Goal: Navigation & Orientation: Find specific page/section

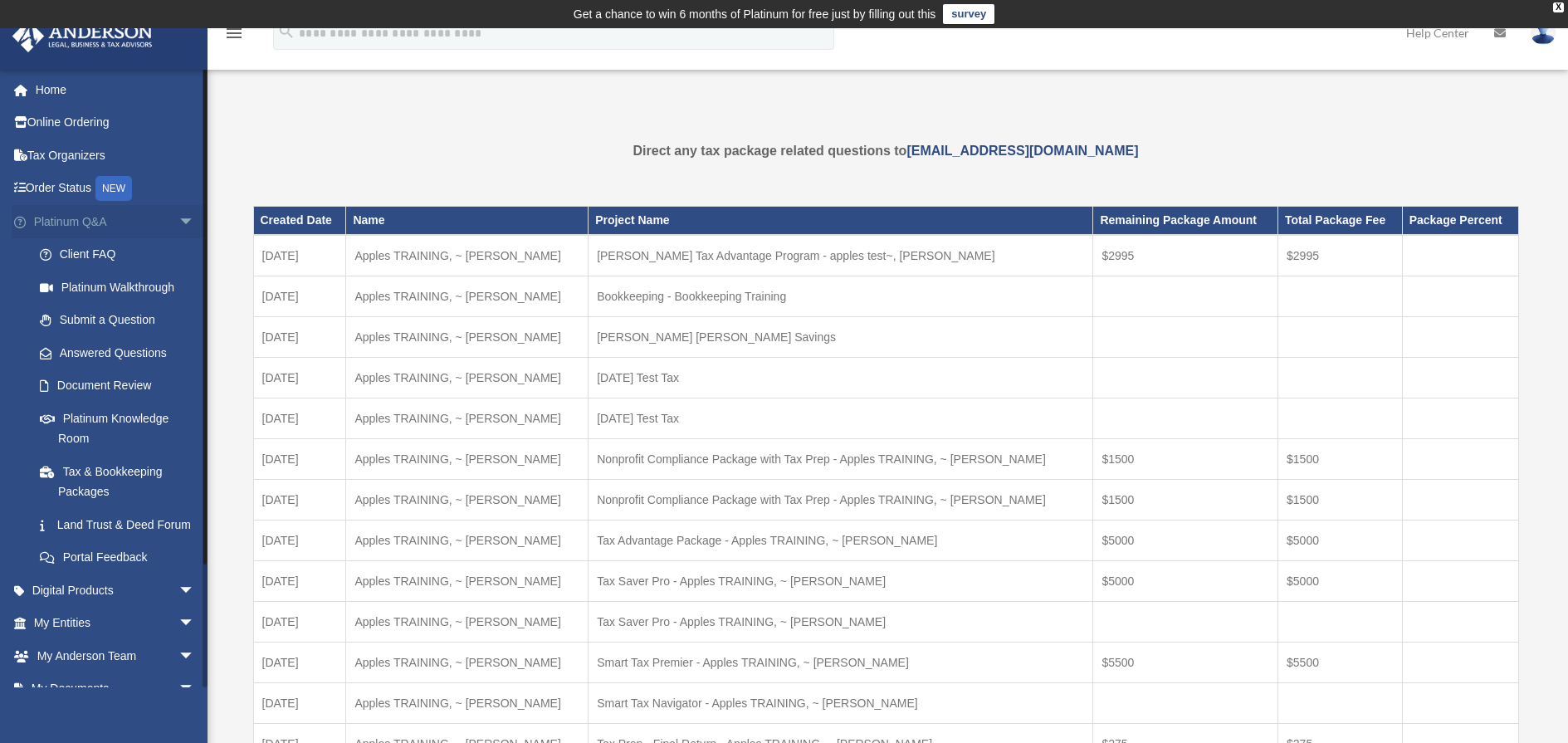
scroll to position [231, 0]
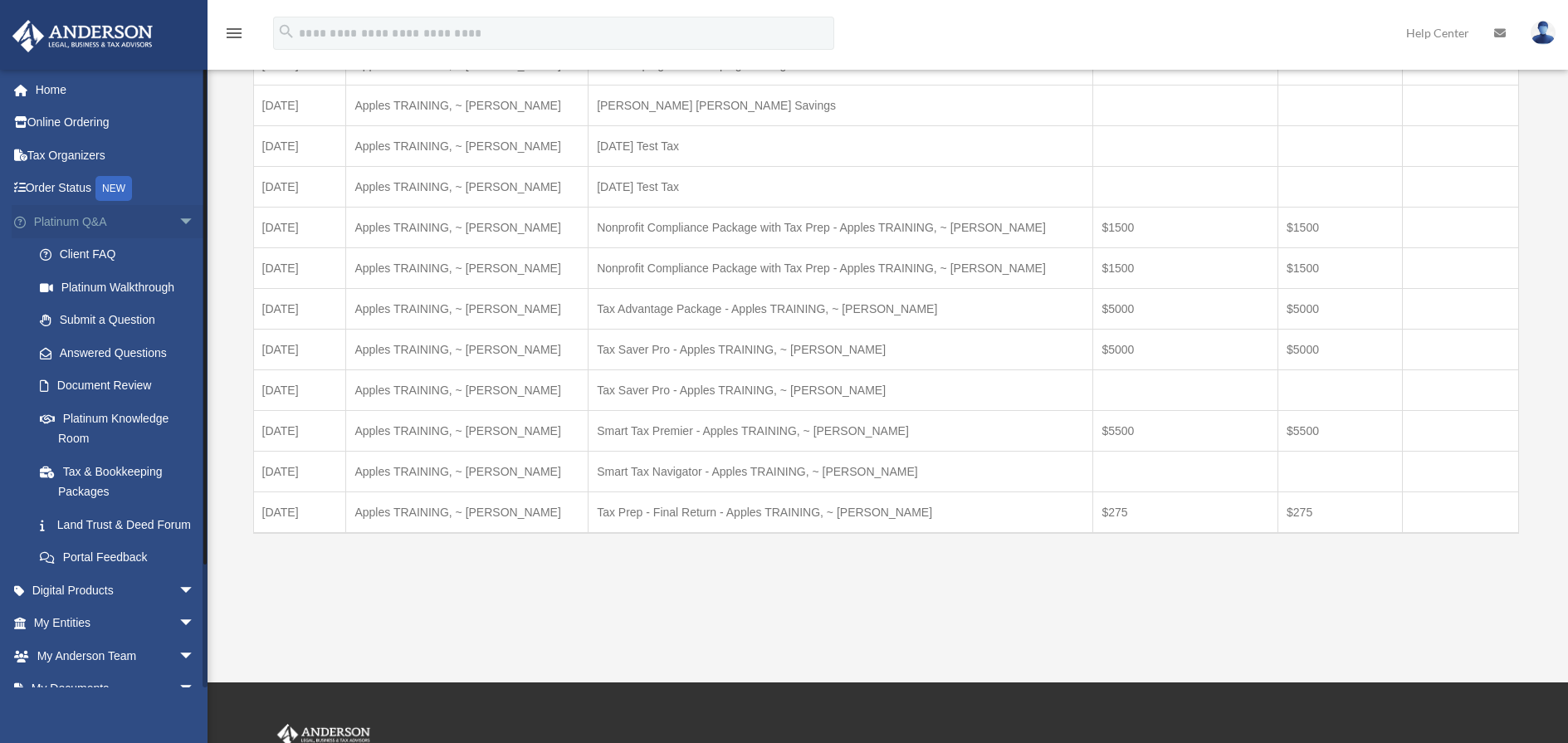
click at [151, 225] on link "Platinum Q&A arrow_drop_down" at bounding box center [116, 221] width 209 height 33
click at [178, 222] on span "arrow_drop_down" at bounding box center [195, 221] width 33 height 34
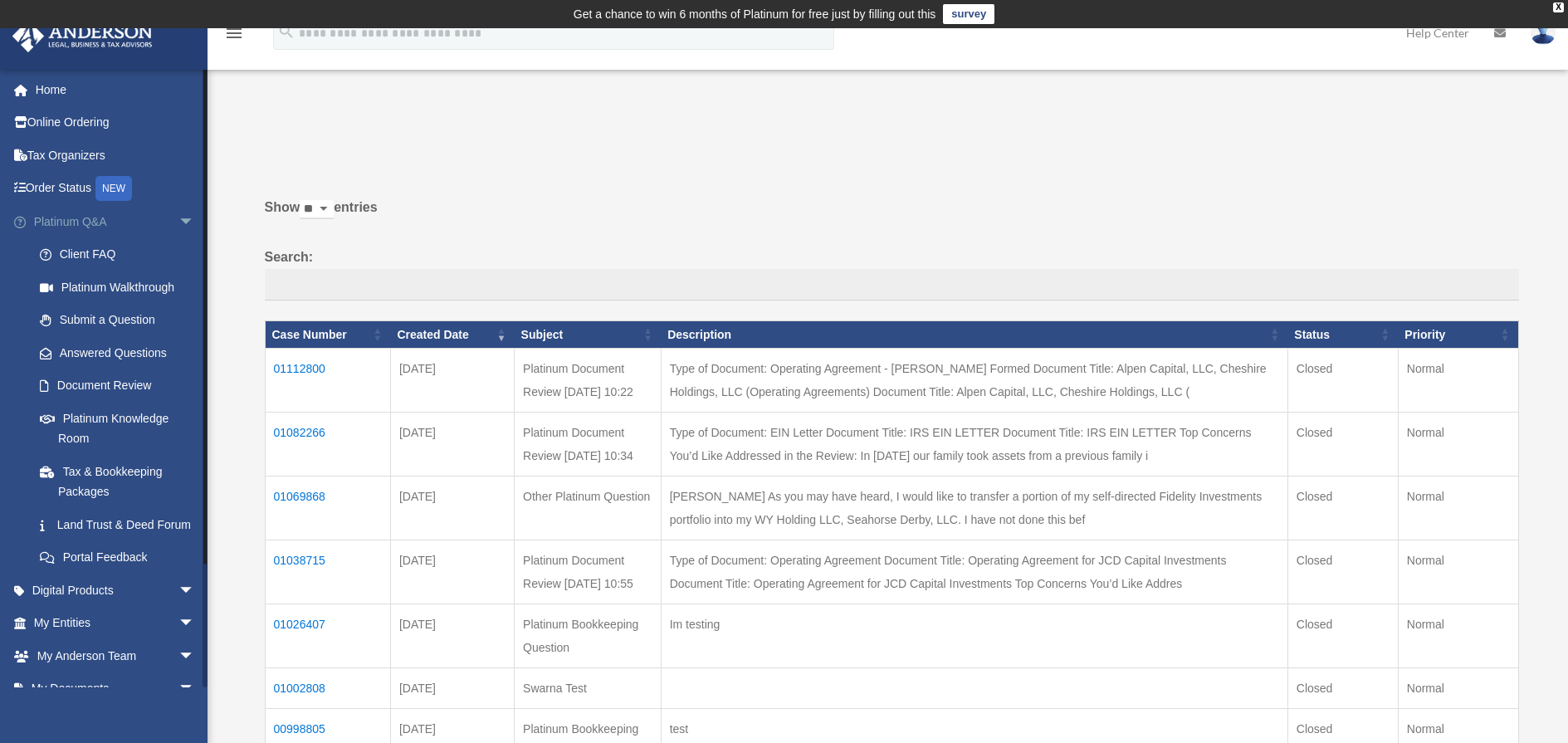
click at [146, 217] on link "Platinum Q&A arrow_drop_down" at bounding box center [116, 221] width 209 height 33
click at [182, 221] on span "arrow_drop_down" at bounding box center [195, 221] width 33 height 34
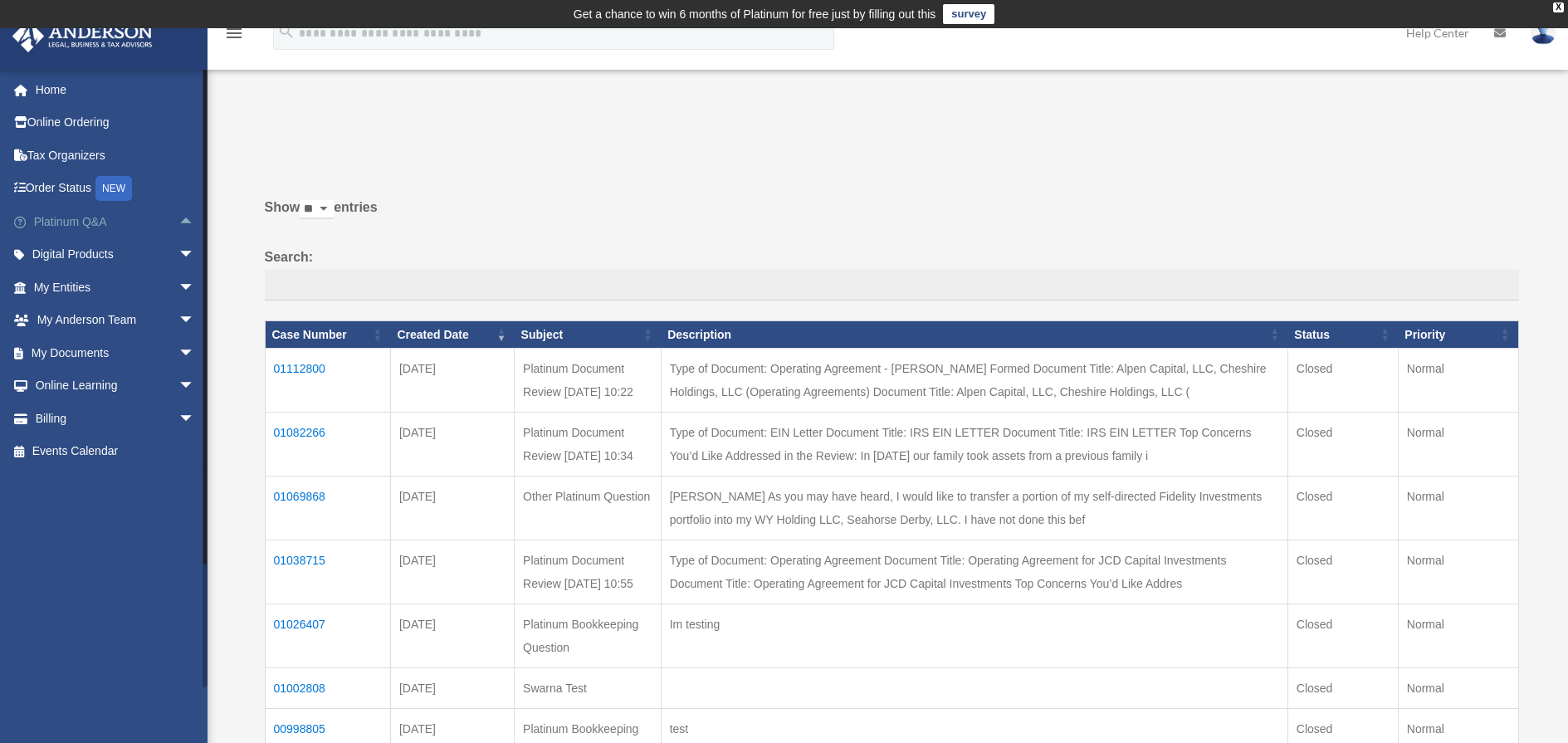
click at [96, 230] on link "Platinum Q&A arrow_drop_up" at bounding box center [116, 221] width 209 height 33
click at [183, 225] on span "arrow_drop_up" at bounding box center [195, 221] width 33 height 34
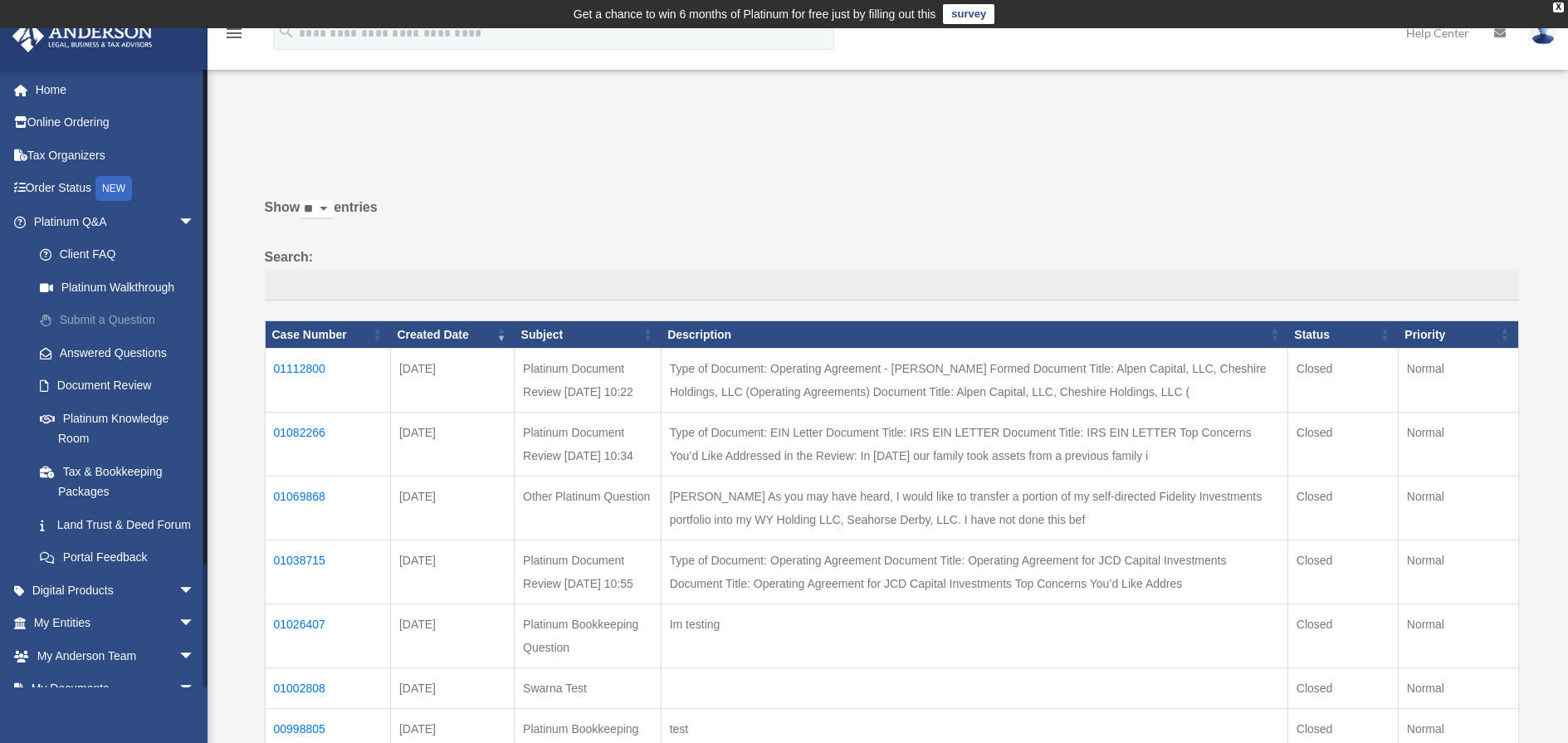
click at [115, 321] on link "Submit a Question" at bounding box center [122, 321] width 197 height 33
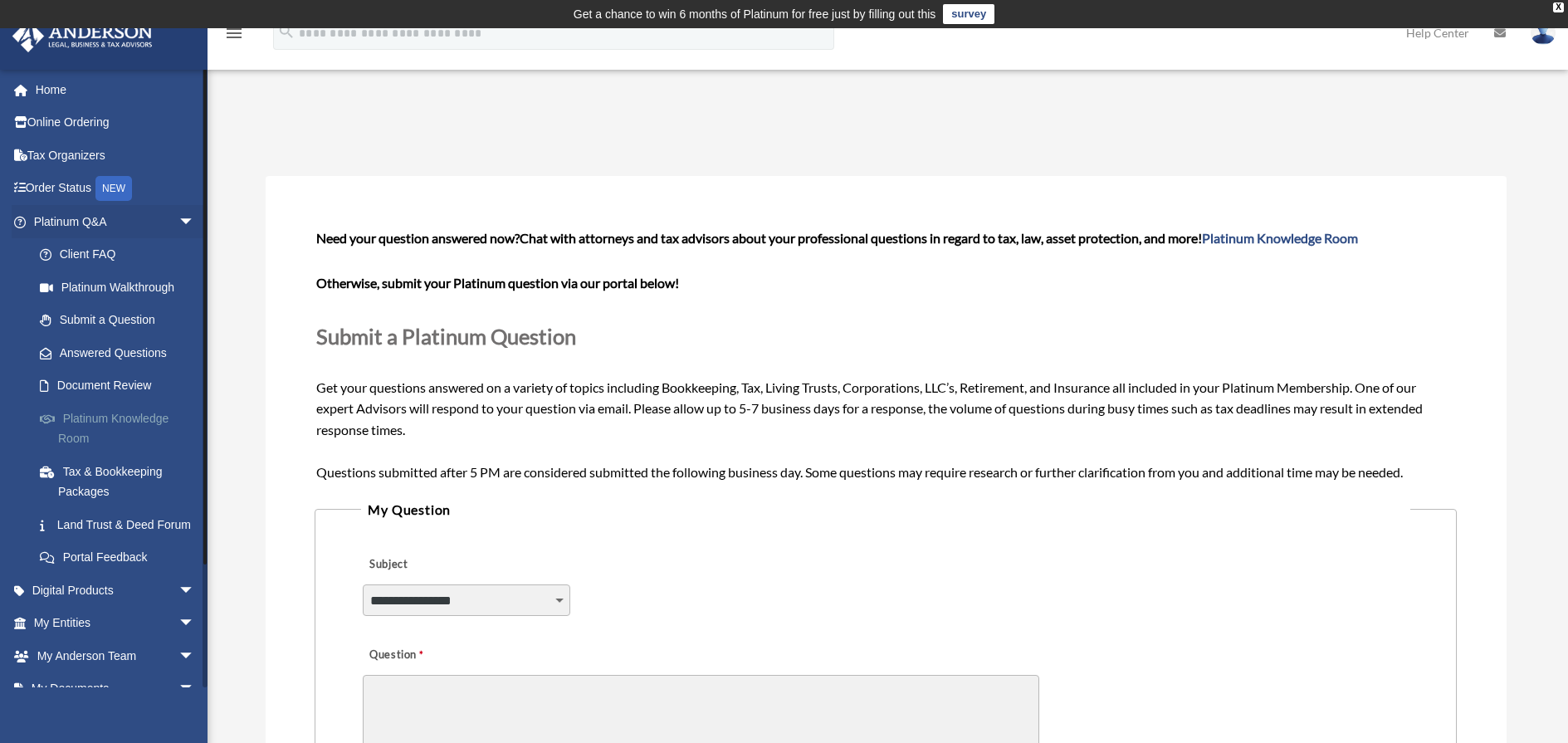
click at [149, 416] on link "Platinum Knowledge Room" at bounding box center [122, 428] width 197 height 53
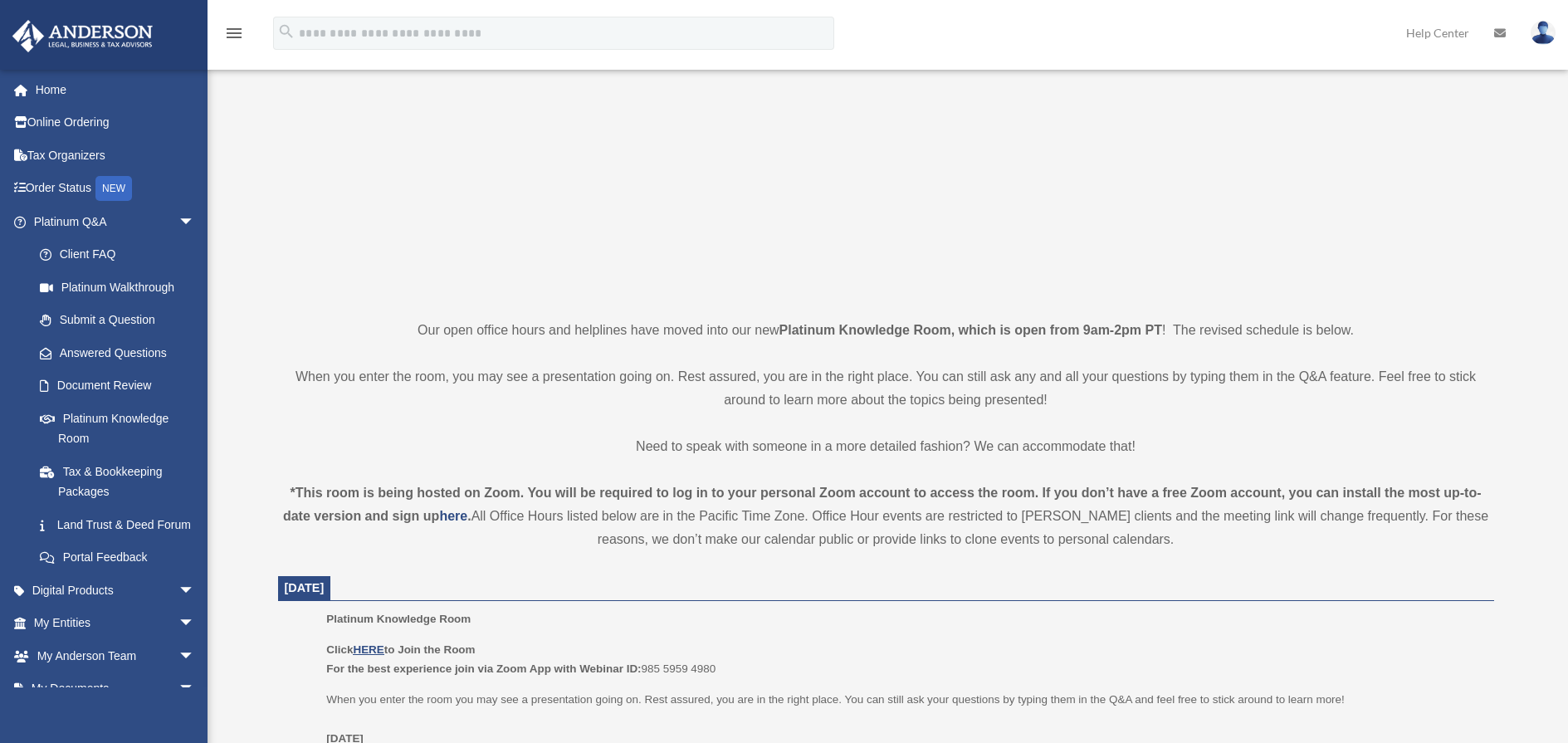
scroll to position [185, 0]
click at [181, 608] on span "arrow_drop_down" at bounding box center [195, 590] width 33 height 34
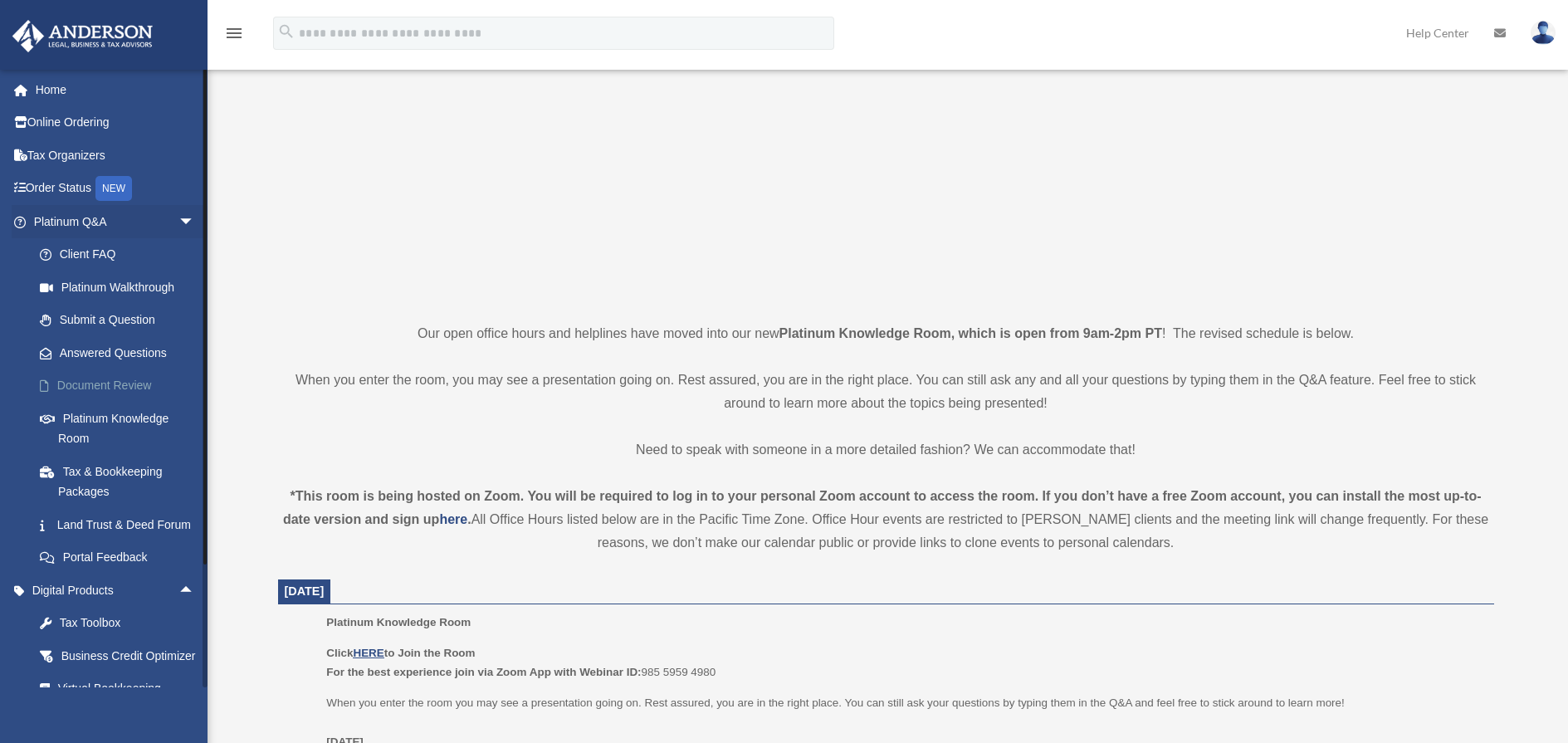
click at [130, 388] on link "Document Review" at bounding box center [122, 387] width 197 height 33
click at [131, 386] on link "Document Review" at bounding box center [122, 387] width 197 height 33
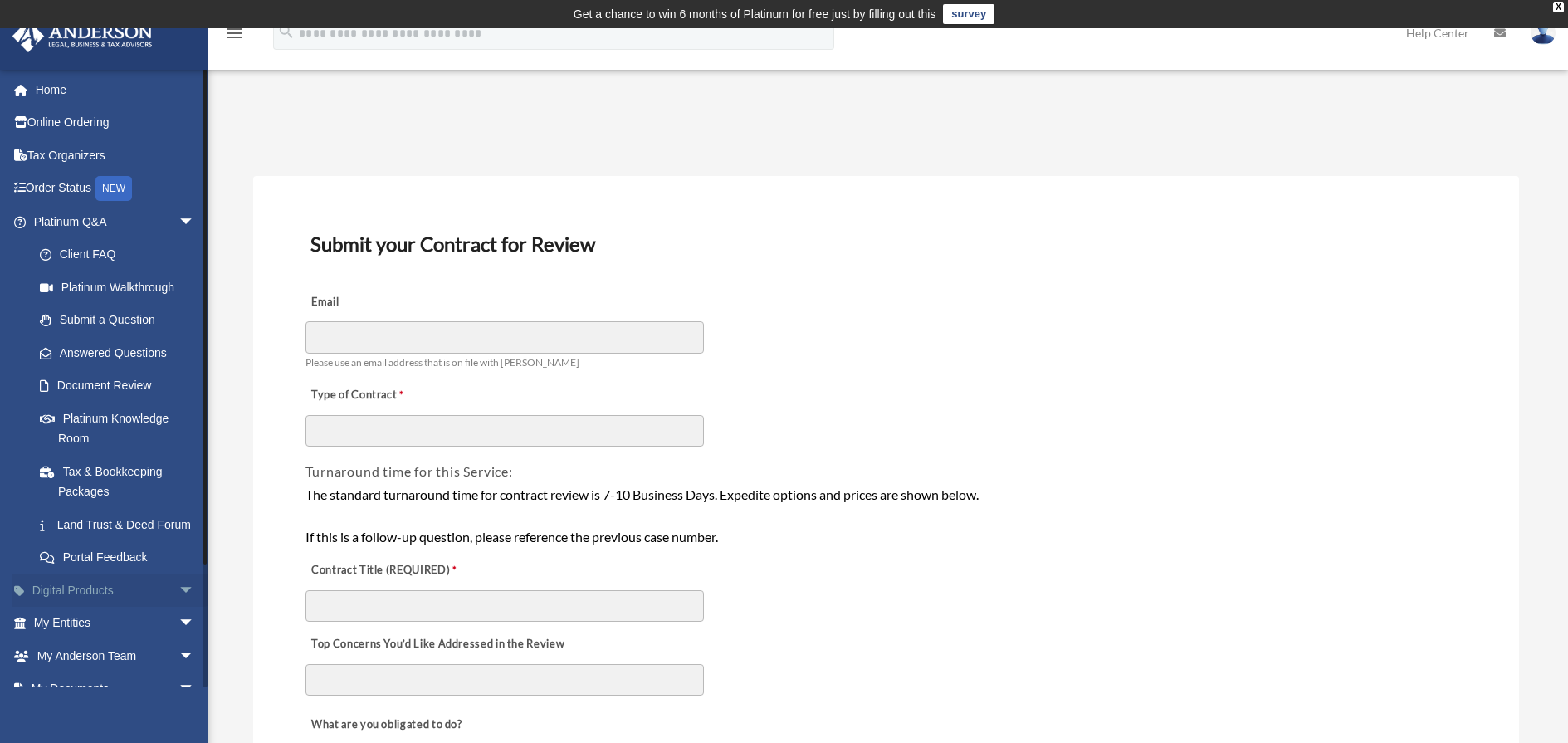
click at [178, 608] on span "arrow_drop_down" at bounding box center [195, 590] width 33 height 34
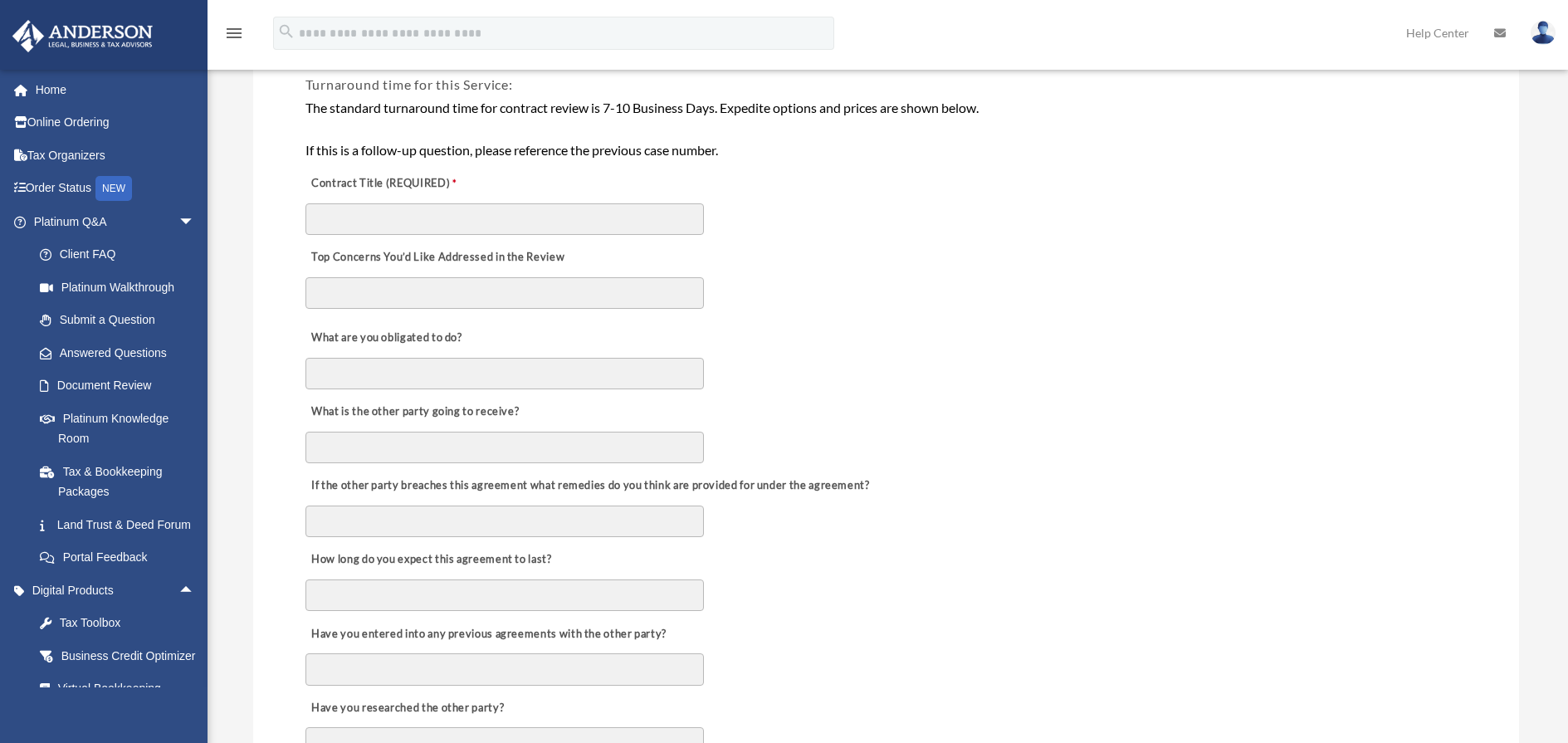
scroll to position [409, 0]
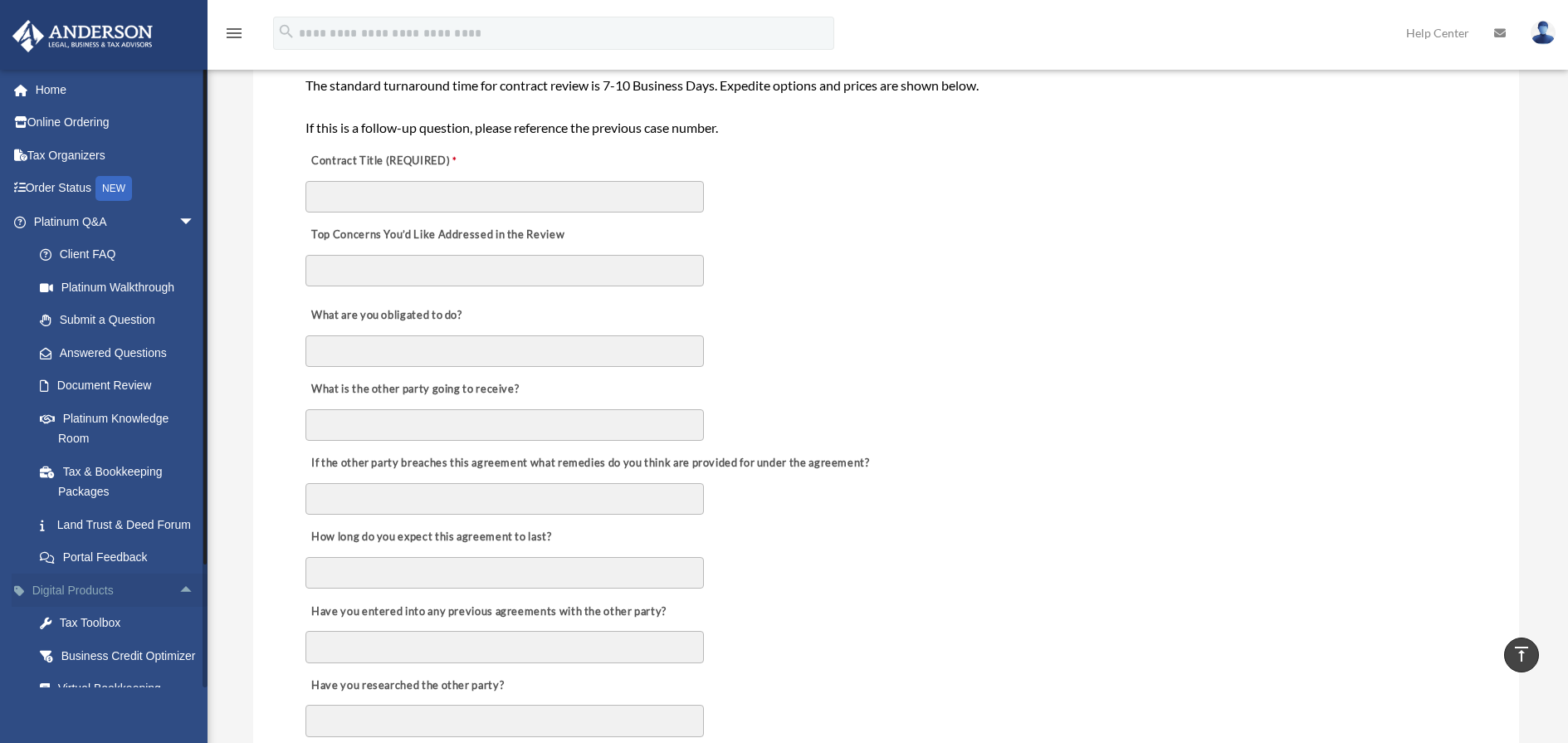
click at [180, 608] on span "arrow_drop_up" at bounding box center [195, 590] width 33 height 34
click at [151, 641] on link "My Entities arrow_drop_down" at bounding box center [116, 624] width 209 height 33
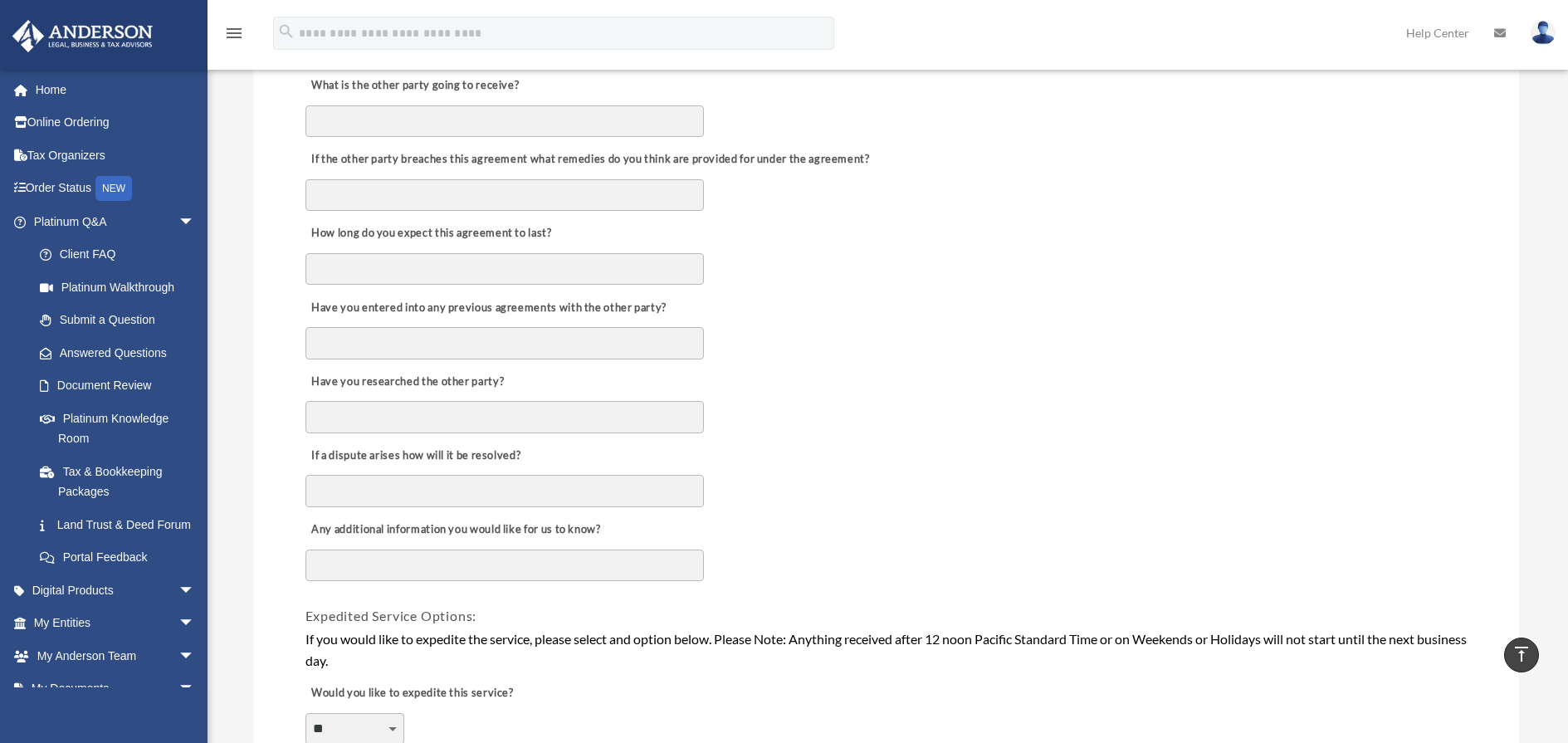
scroll to position [742, 0]
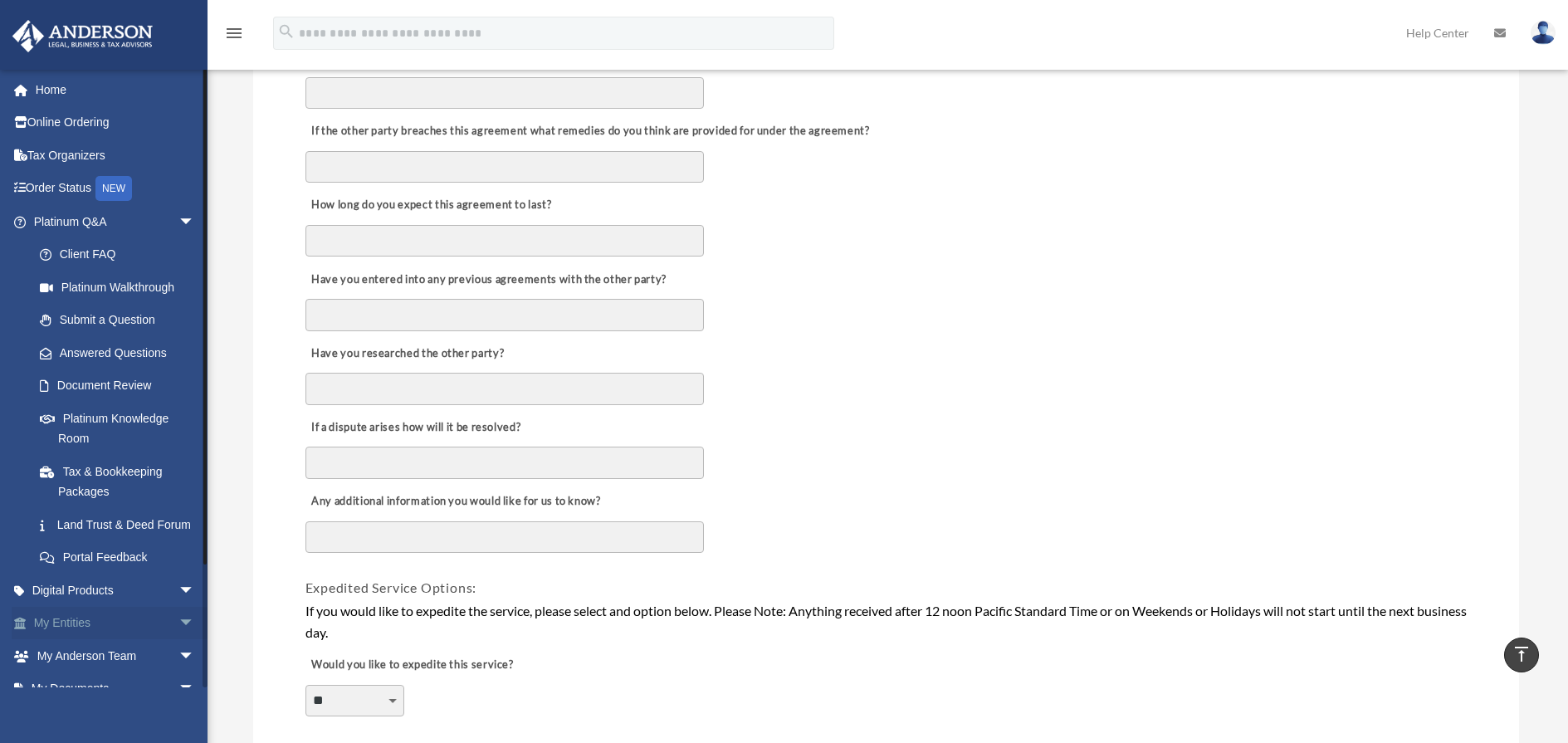
click at [178, 641] on span "arrow_drop_down" at bounding box center [195, 624] width 33 height 34
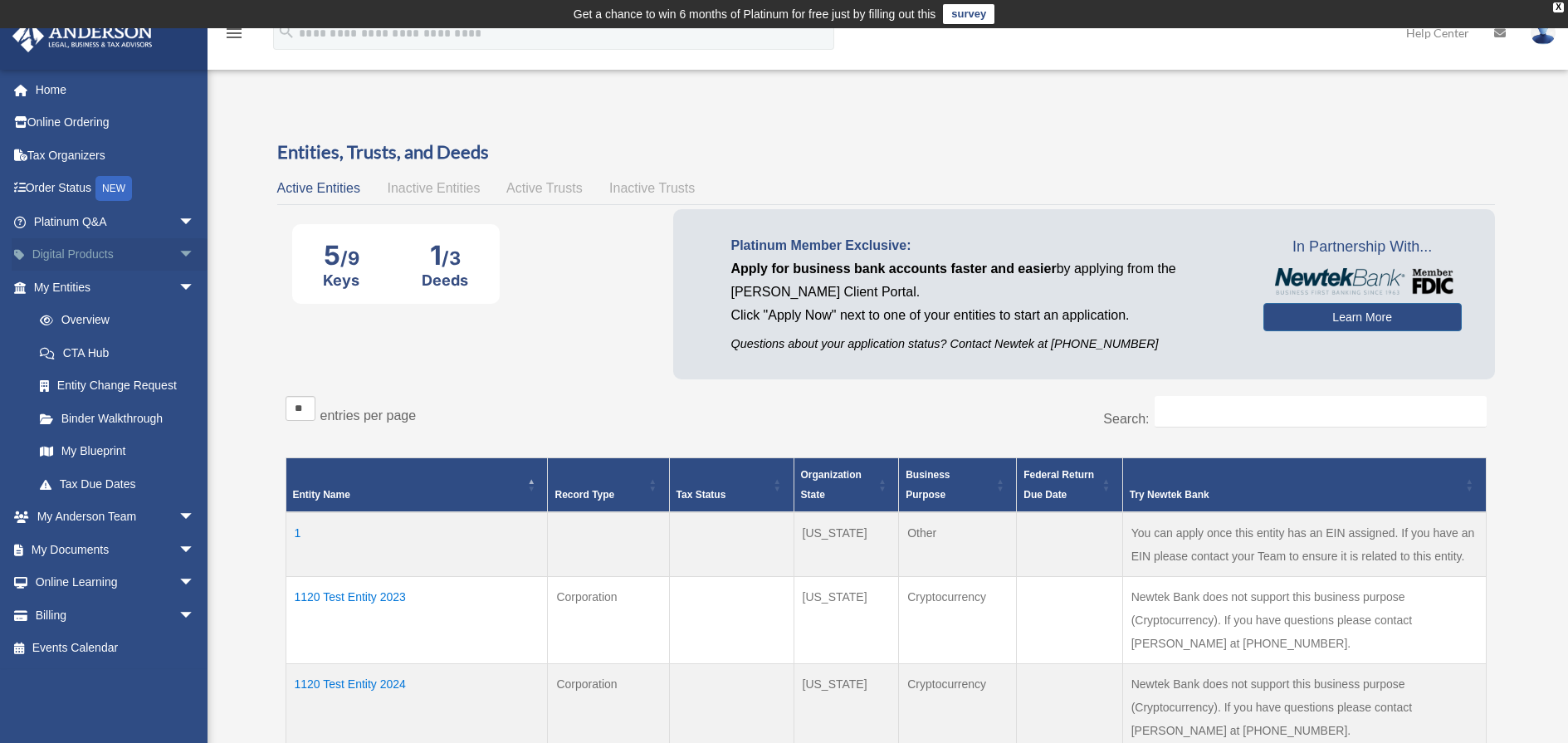
click at [114, 253] on link "Digital Products arrow_drop_down" at bounding box center [116, 255] width 209 height 33
click at [183, 255] on span "arrow_drop_down" at bounding box center [195, 255] width 33 height 34
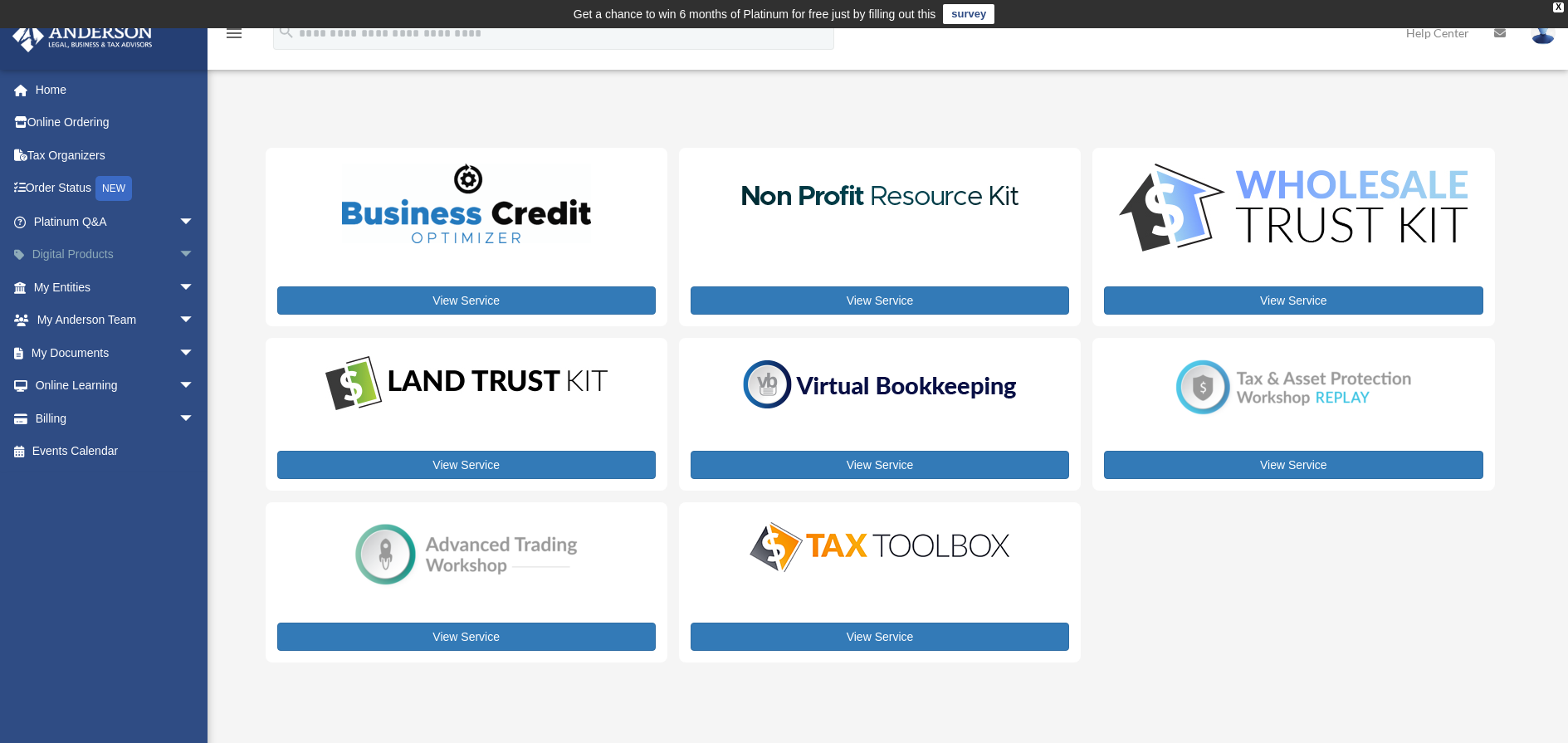
click at [158, 255] on link "Digital Products arrow_drop_down" at bounding box center [116, 255] width 209 height 33
click at [178, 254] on span "arrow_drop_down" at bounding box center [195, 255] width 33 height 34
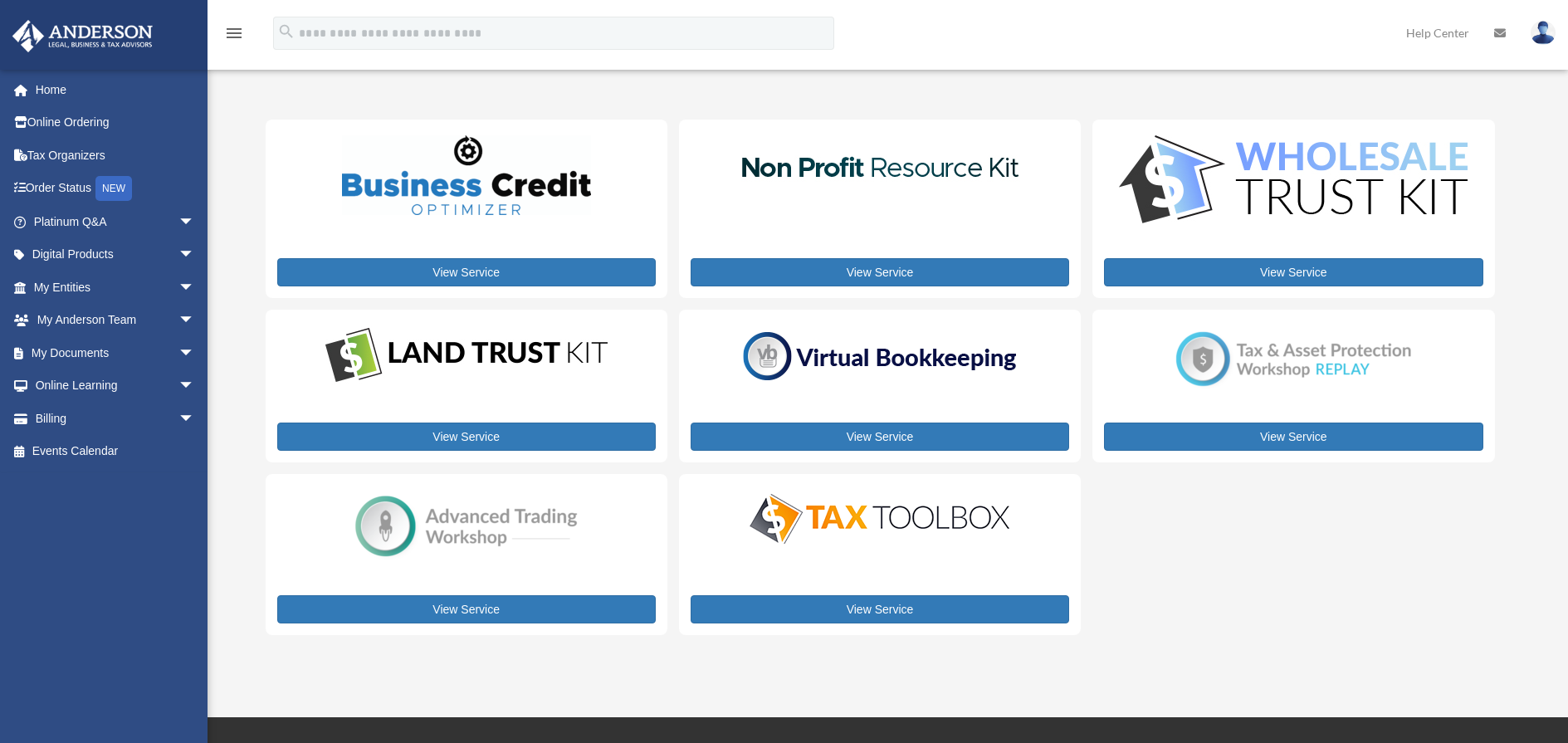
click at [178, 217] on span "arrow_drop_down" at bounding box center [195, 221] width 33 height 34
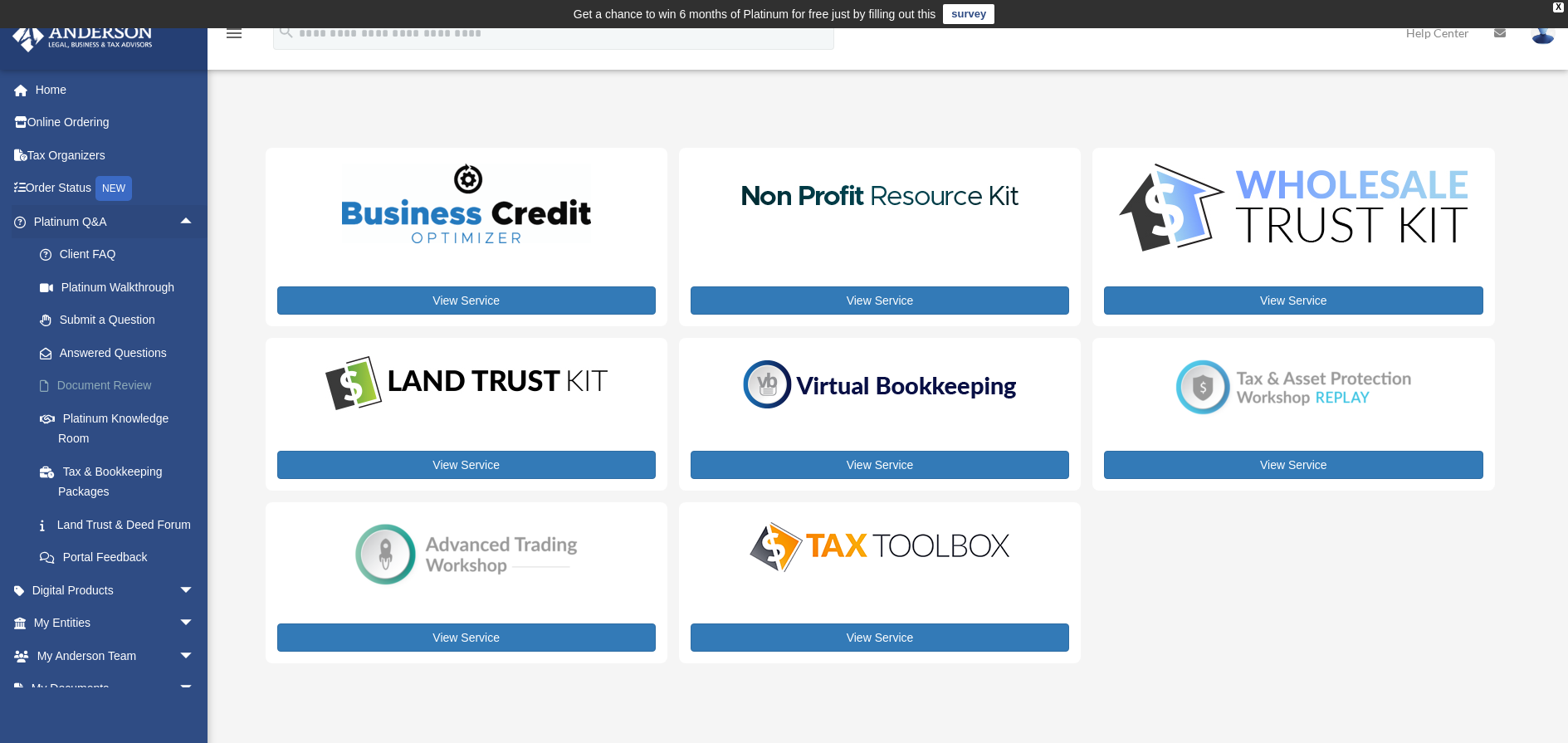
click at [130, 391] on link "Document Review" at bounding box center [122, 387] width 197 height 33
click at [178, 673] on span "arrow_drop_down" at bounding box center [195, 656] width 33 height 34
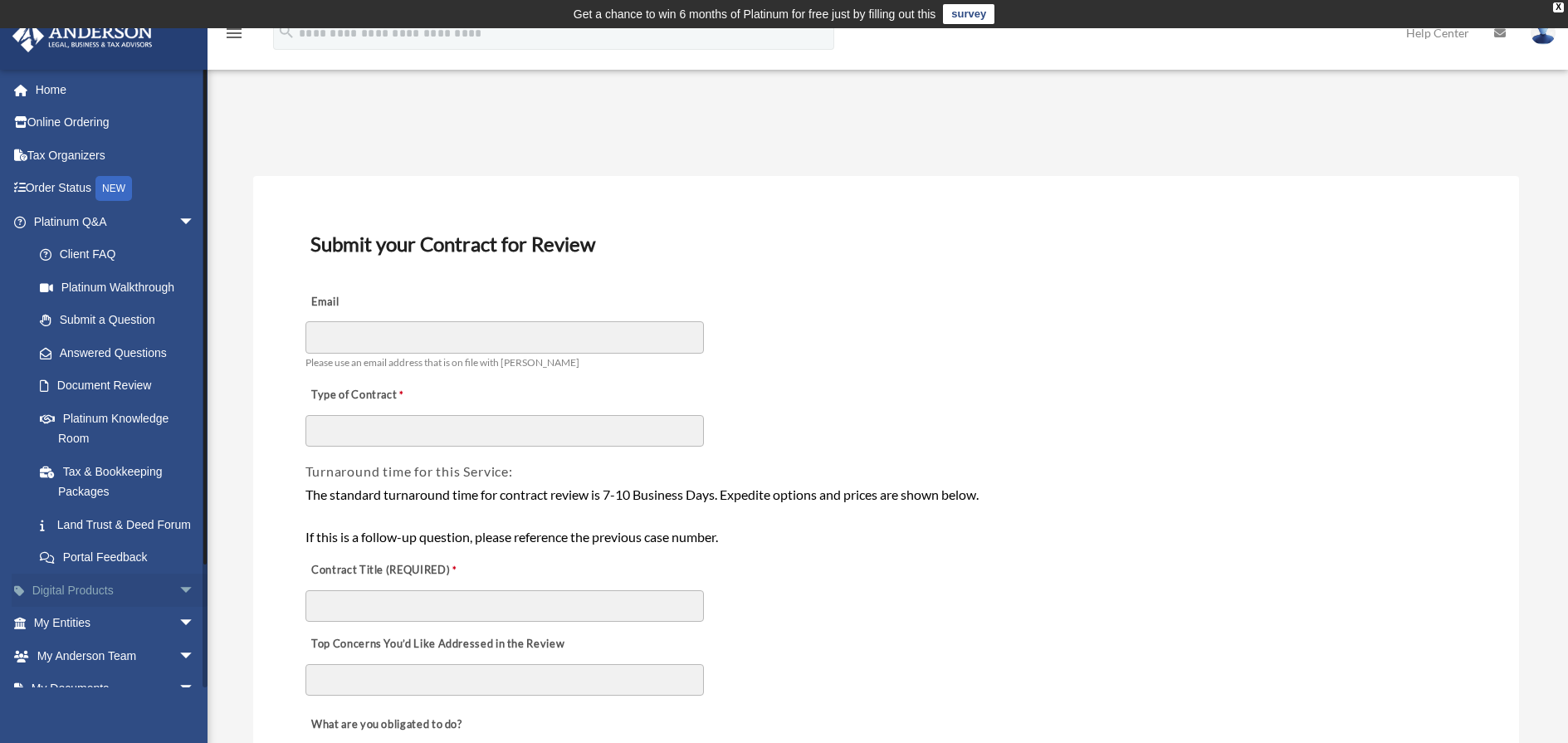
click at [178, 608] on span "arrow_drop_down" at bounding box center [195, 590] width 33 height 34
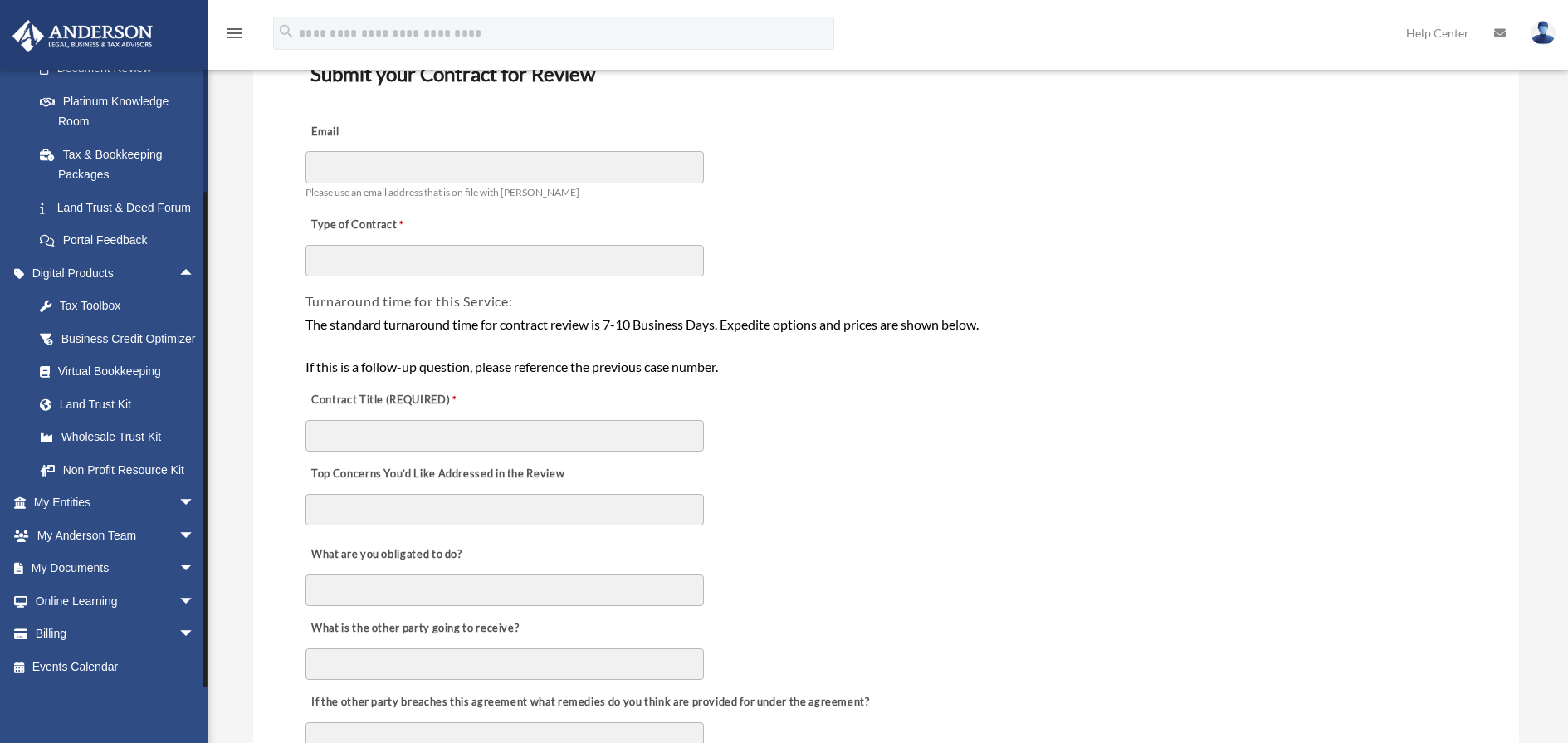
scroll to position [191, 0]
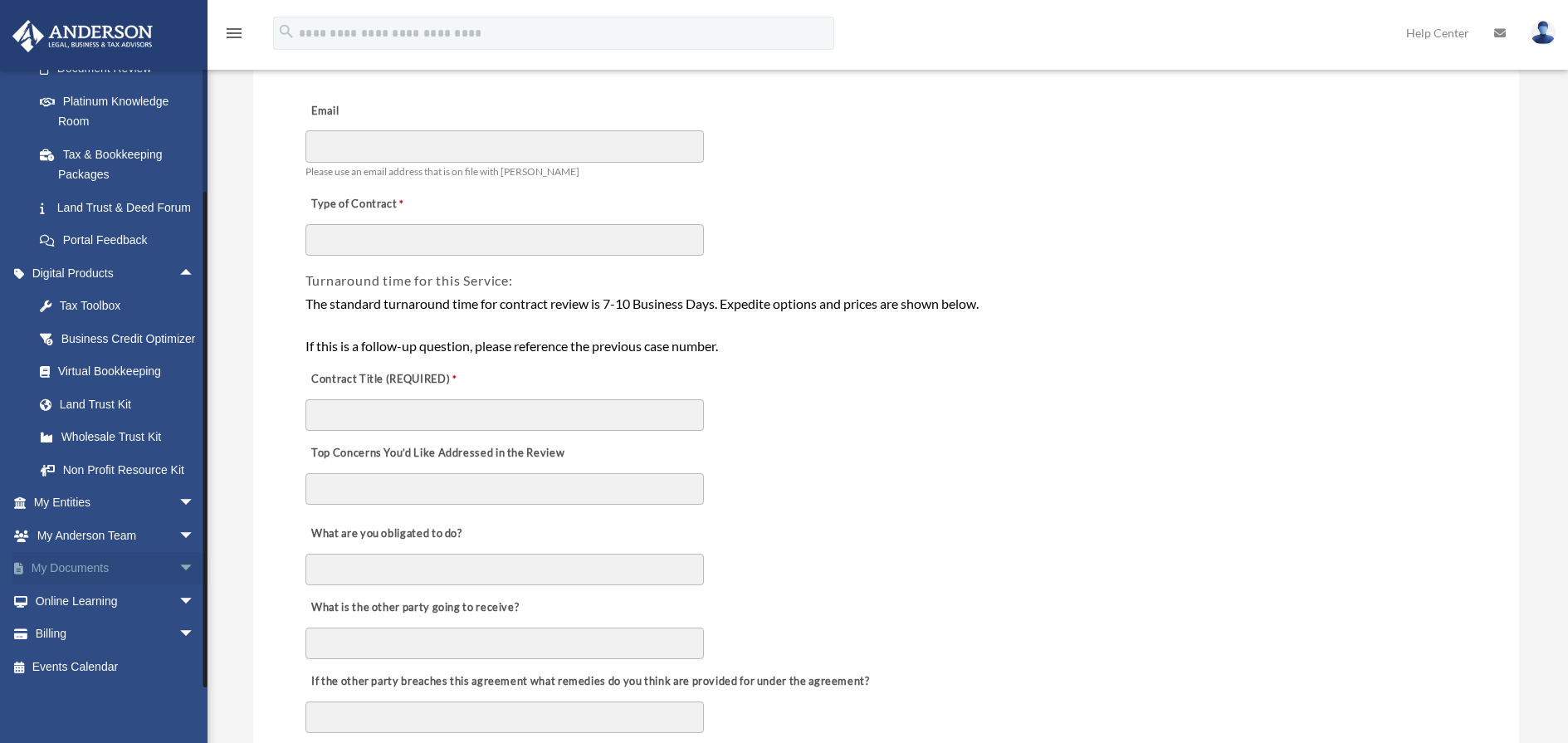
click at [115, 571] on link "My Documents arrow_drop_down" at bounding box center [116, 569] width 209 height 33
click at [179, 563] on span "arrow_drop_down" at bounding box center [195, 569] width 33 height 34
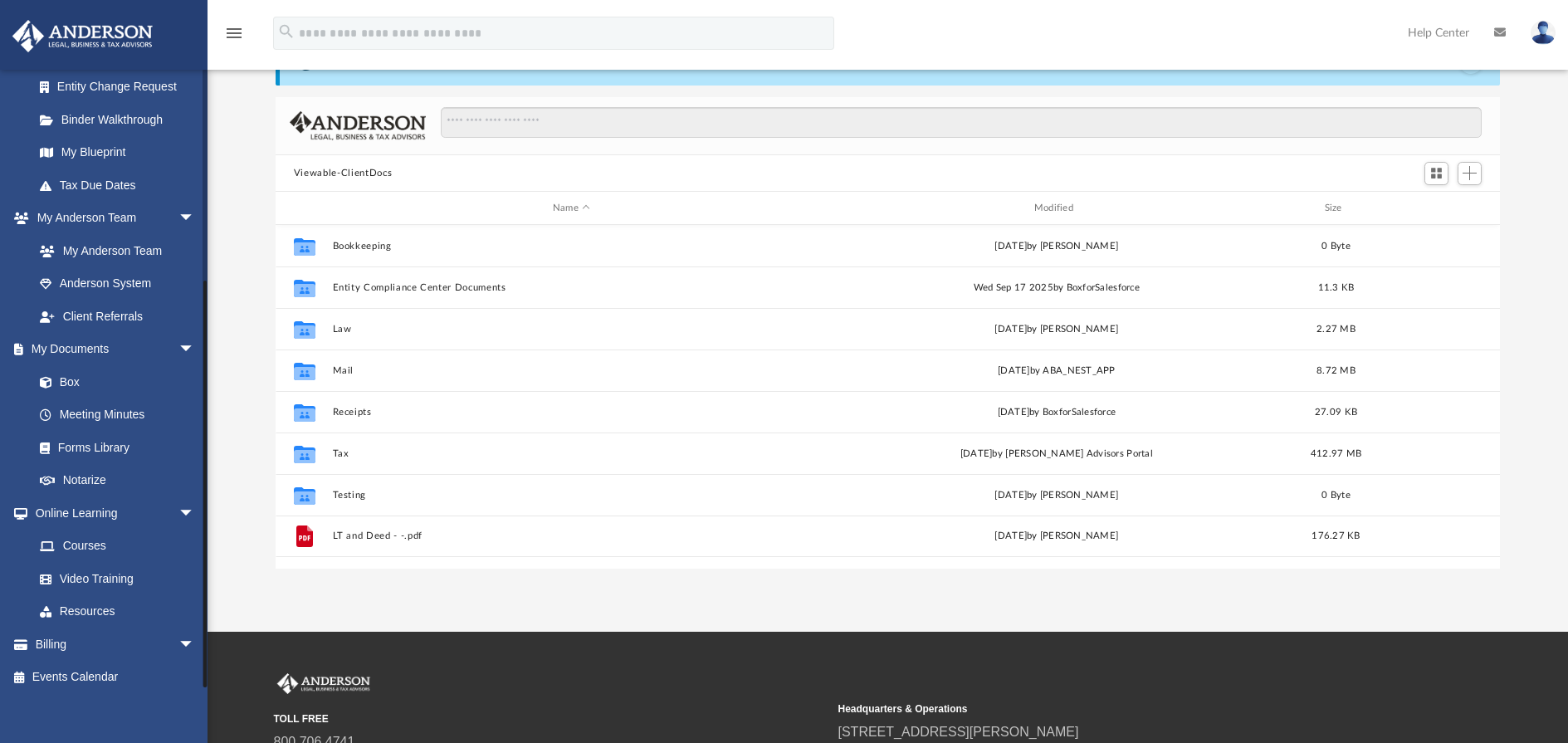
scroll to position [309, 0]
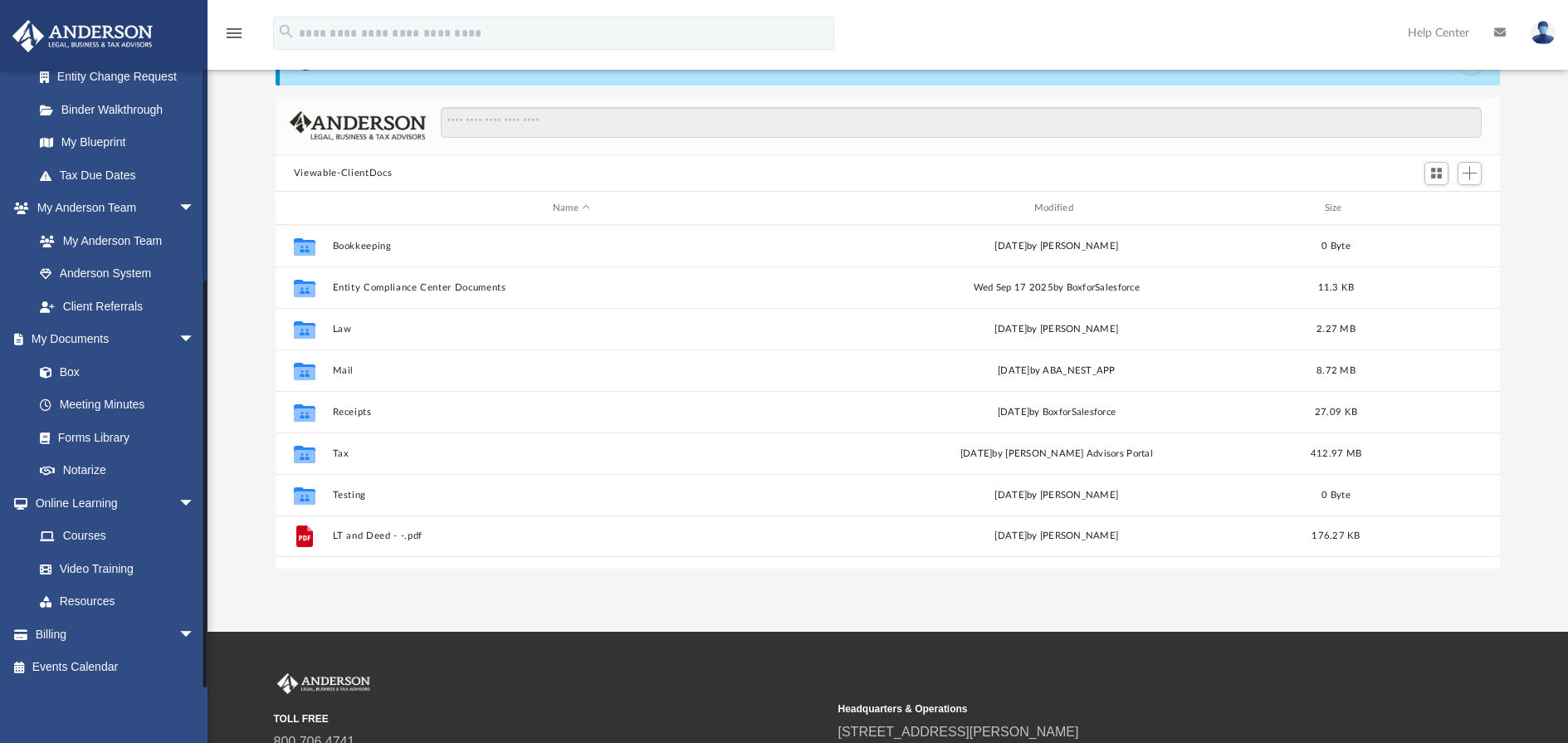
drag, startPoint x: 205, startPoint y: 477, endPoint x: 222, endPoint y: 518, distance: 44.4
click at [222, 518] on div "App bob.apples@andersonadvisors.com Sign Out bob.apples@andersonadvisors.com Ho…" at bounding box center [784, 278] width 1568 height 583
click at [111, 402] on link "Meeting Minutes" at bounding box center [122, 405] width 197 height 33
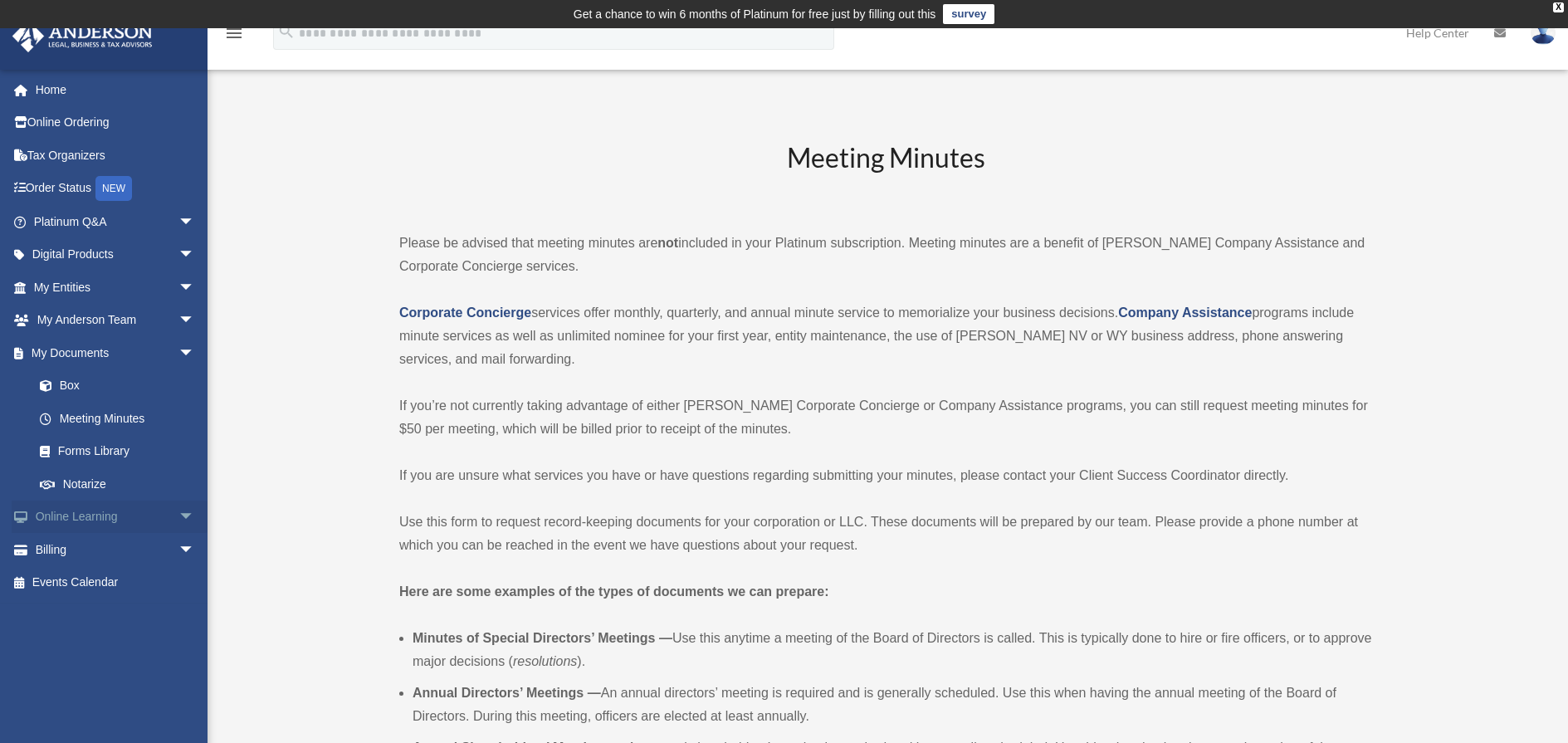
click at [131, 514] on link "Online Learning arrow_drop_down" at bounding box center [116, 518] width 209 height 33
click at [178, 515] on span "arrow_drop_down" at bounding box center [195, 518] width 33 height 34
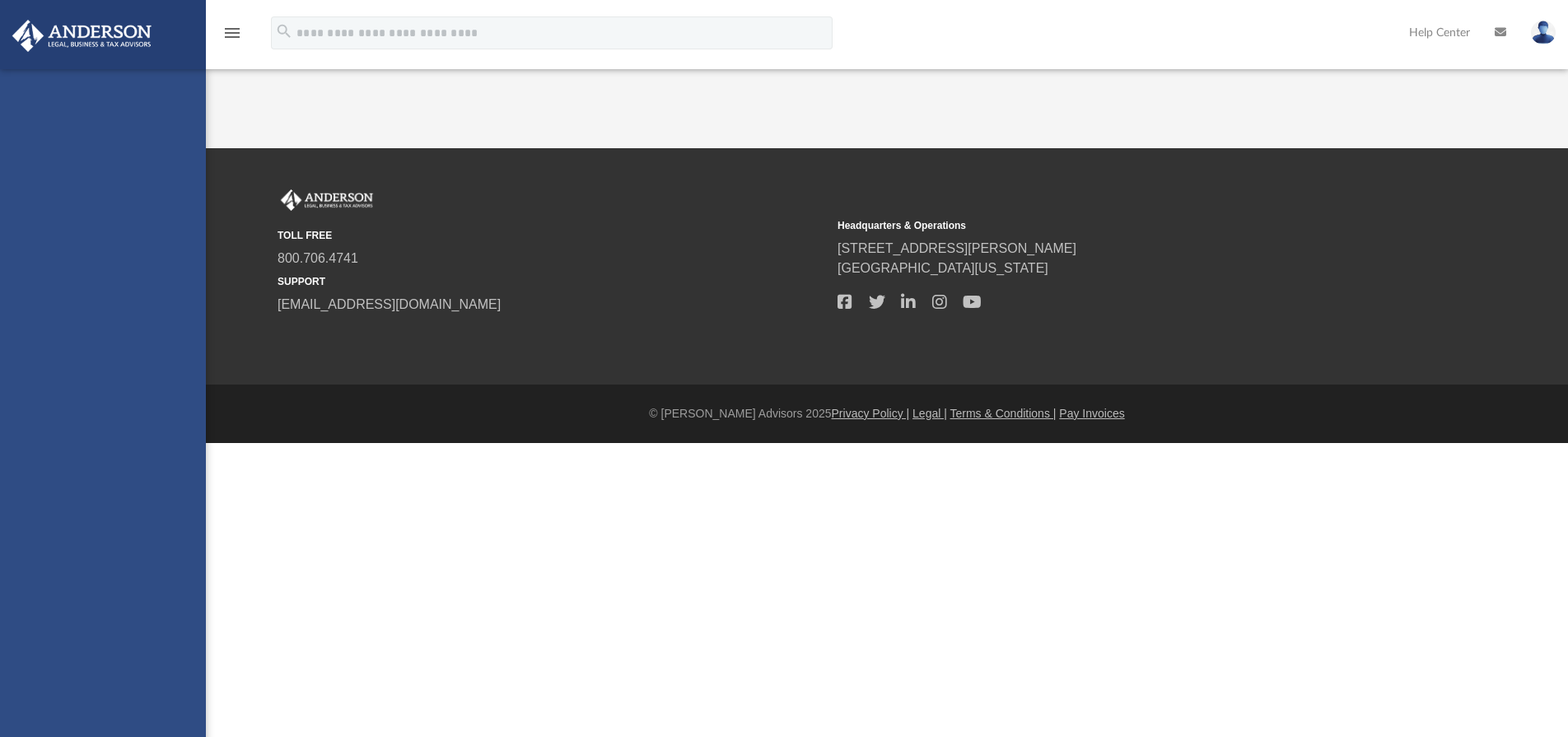
click at [180, 635] on div "[PERSON_NAME][EMAIL_ADDRESS][DOMAIN_NAME] Sign Out [PERSON_NAME][EMAIL_ADDRESS]…" at bounding box center [102, 437] width 206 height 737
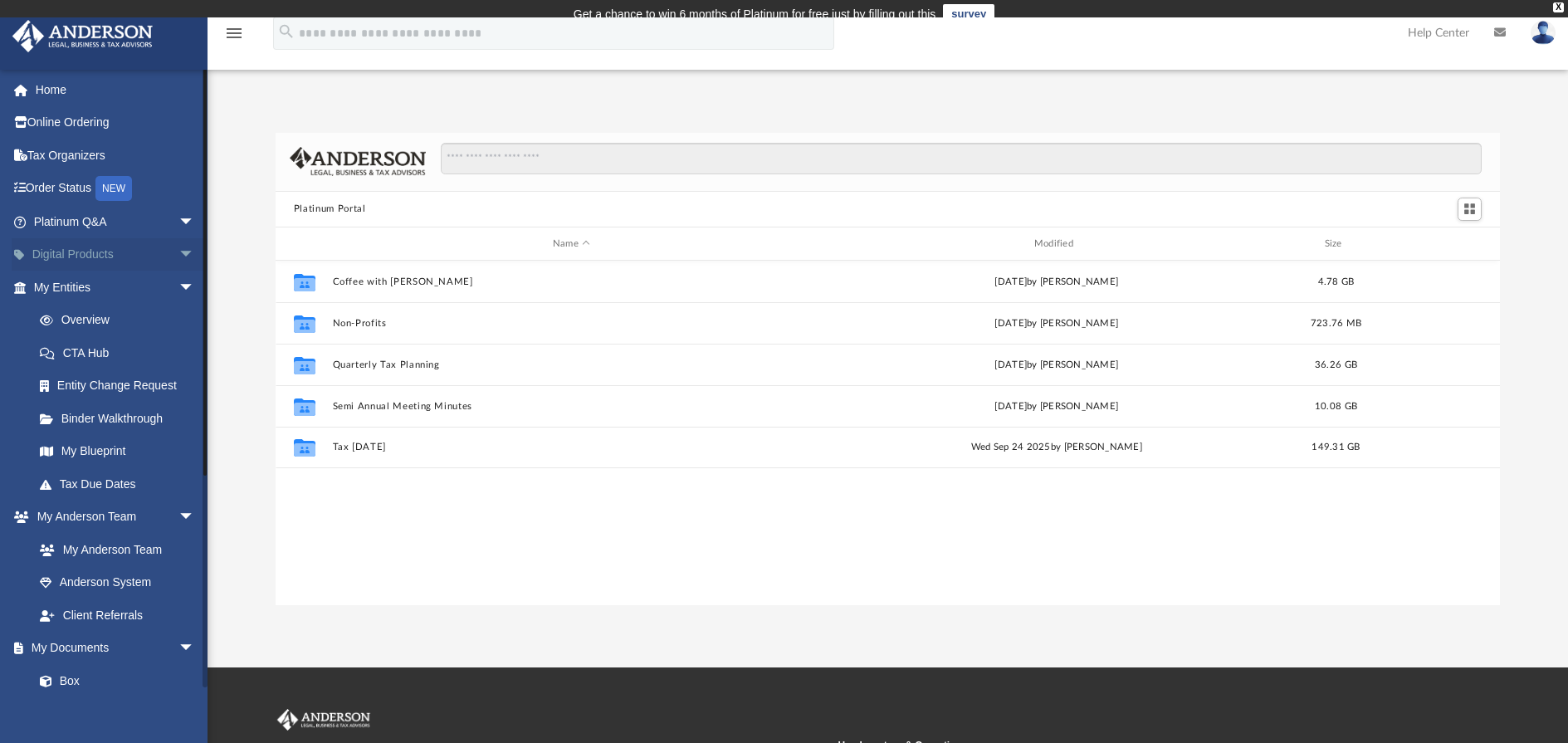
scroll to position [365, 1212]
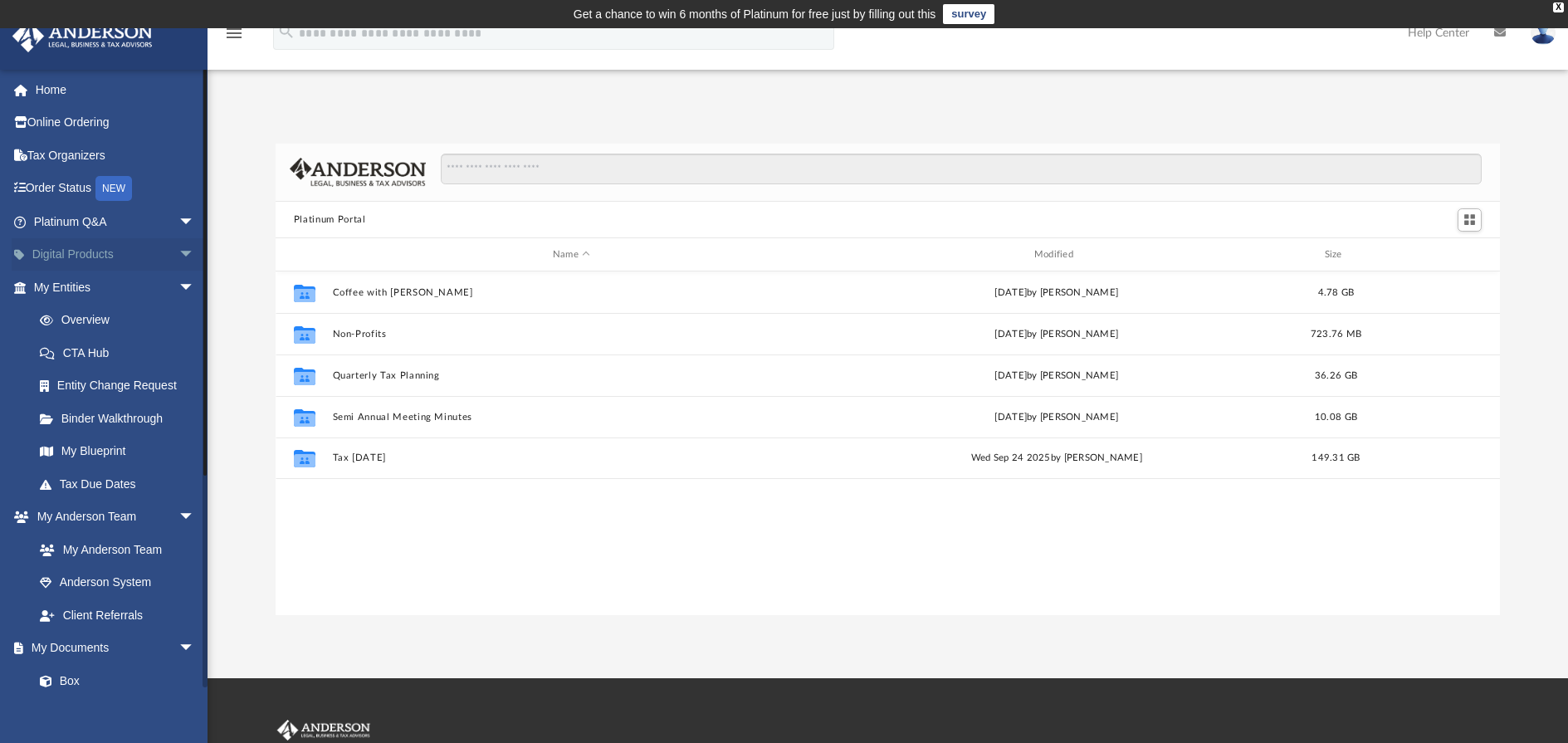
click at [178, 248] on span "arrow_drop_down" at bounding box center [195, 255] width 33 height 34
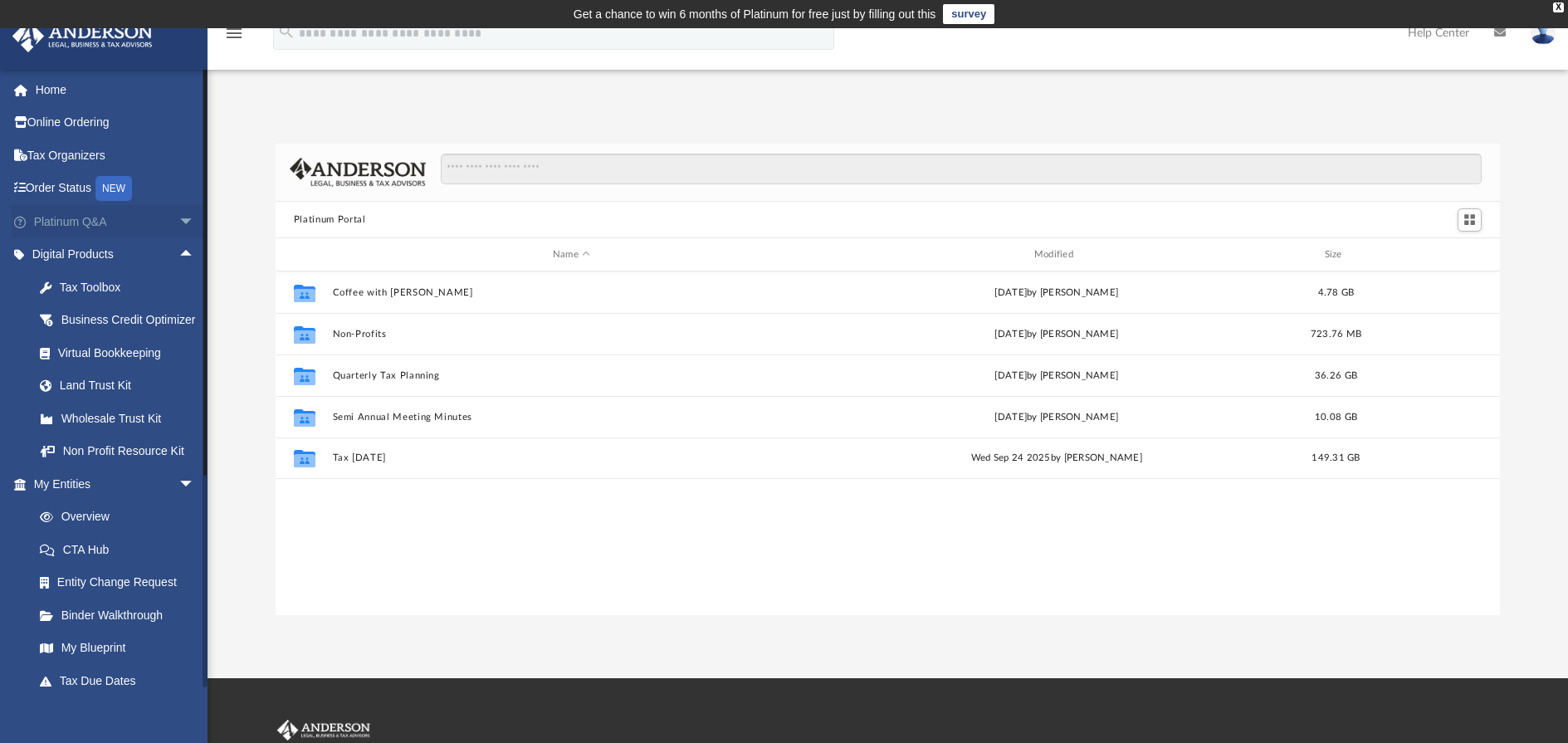
click at [178, 213] on span "arrow_drop_down" at bounding box center [195, 221] width 33 height 34
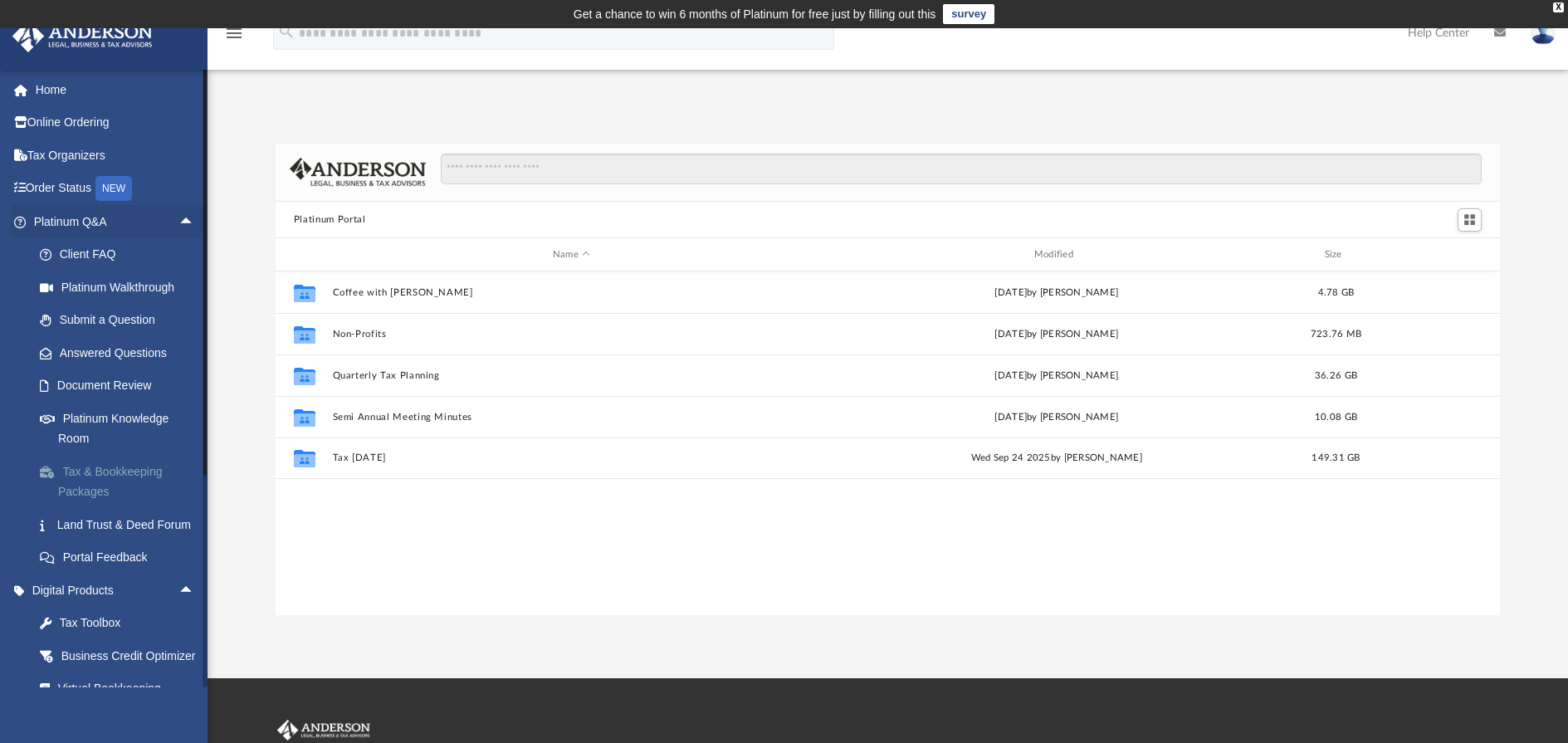
click at [151, 479] on link "Tax & Bookkeeping Packages" at bounding box center [122, 481] width 197 height 53
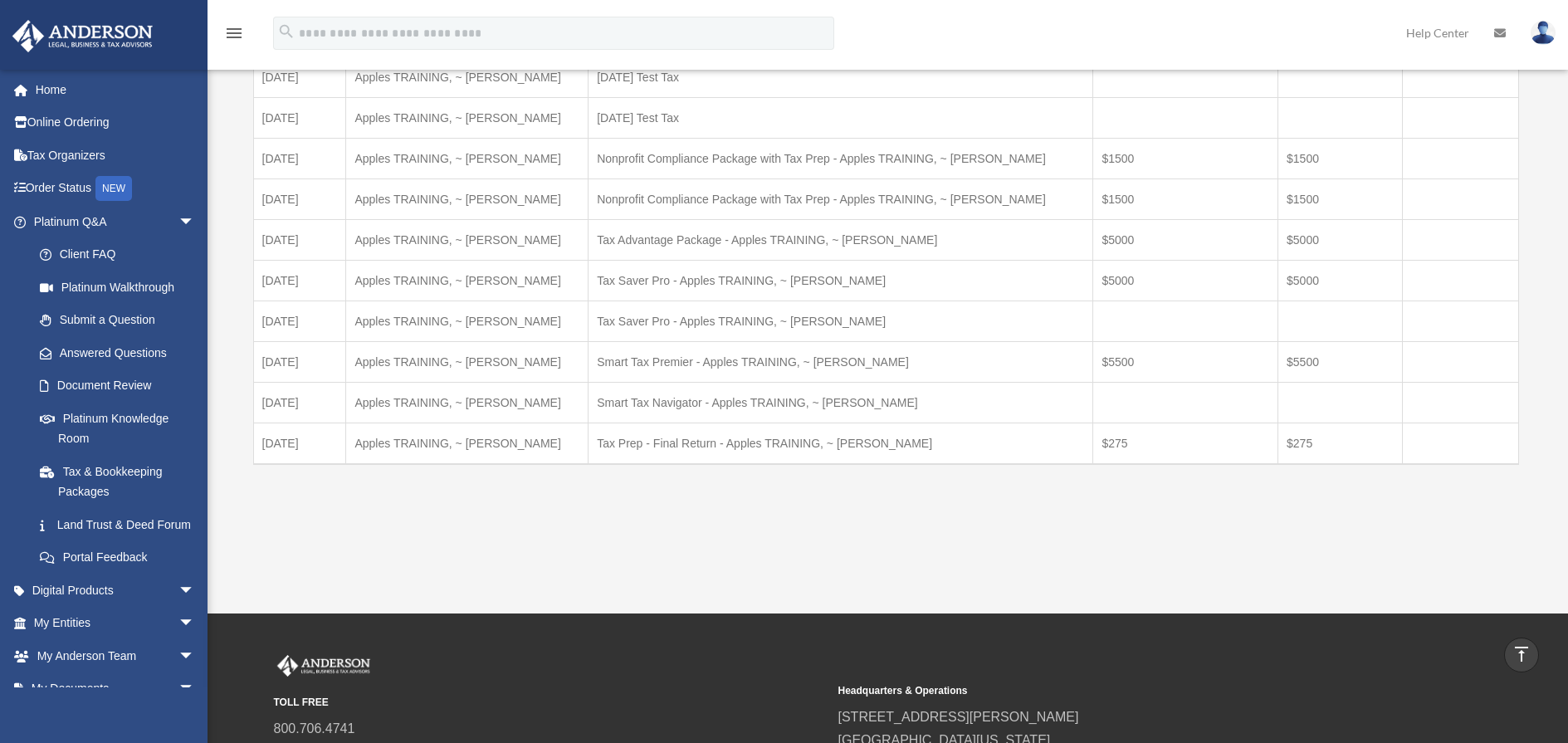
scroll to position [303, 0]
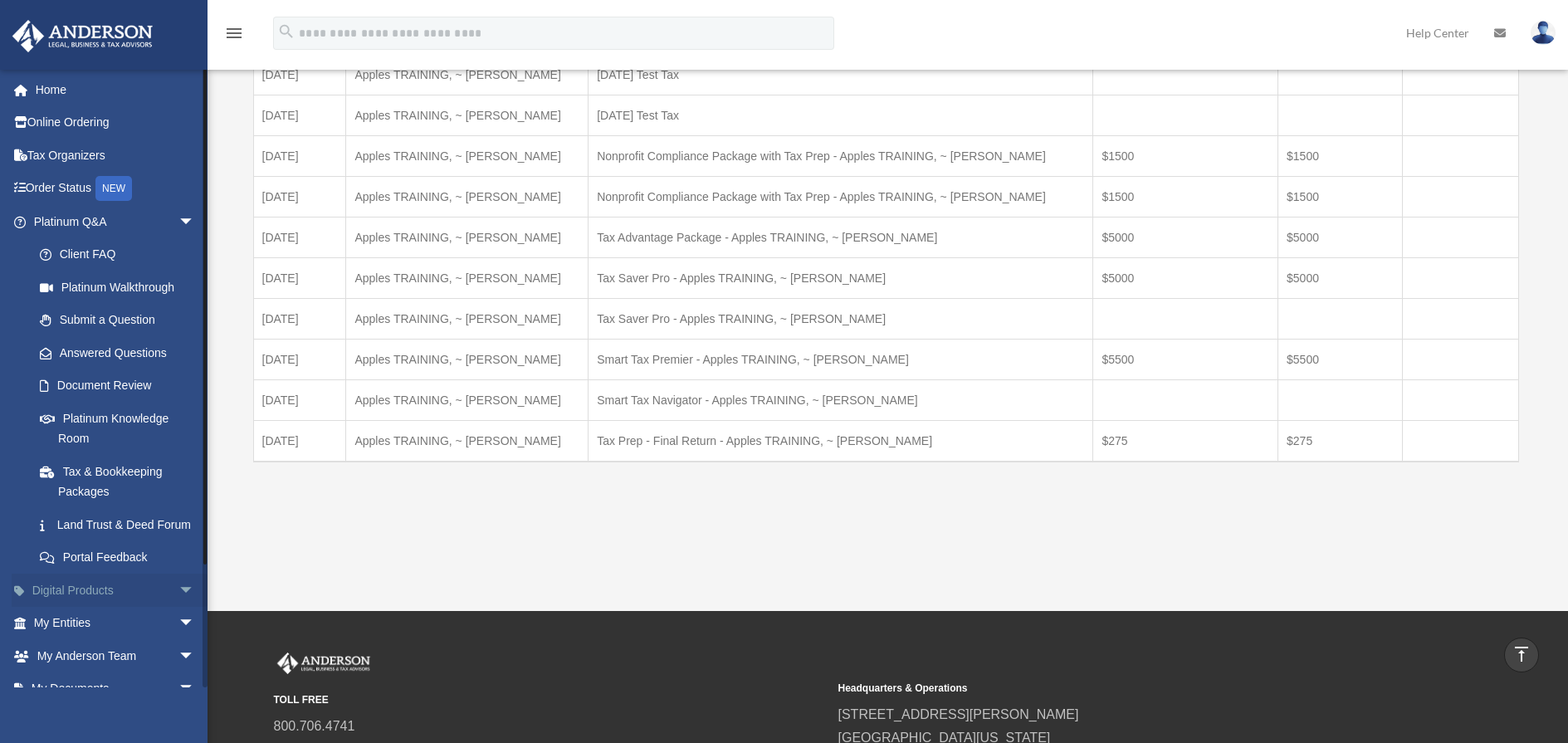
click at [181, 608] on span "arrow_drop_down" at bounding box center [195, 590] width 33 height 34
click at [122, 634] on div "Tax Toolbox" at bounding box center [128, 623] width 141 height 21
click at [102, 634] on div "Tax Toolbox" at bounding box center [128, 623] width 141 height 21
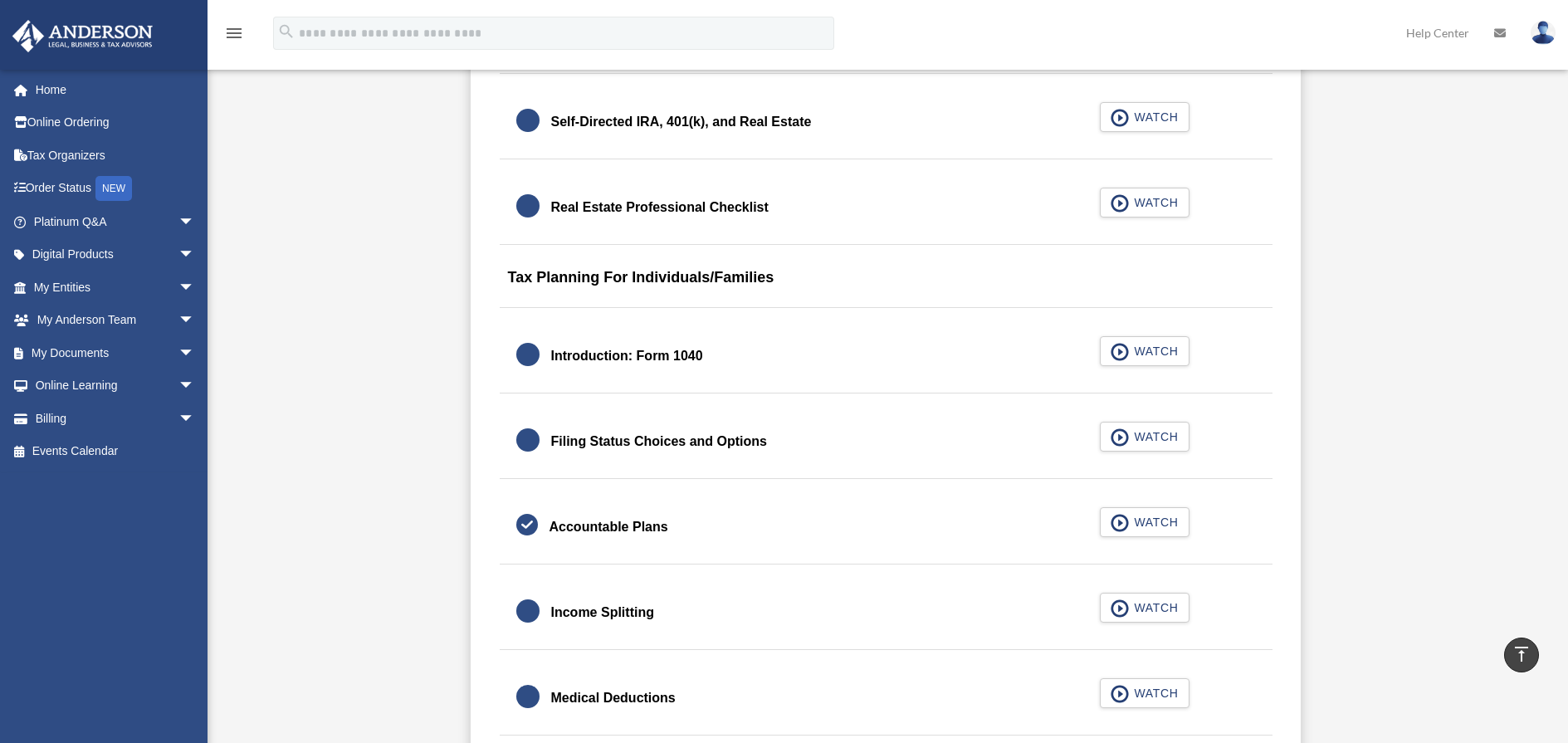
scroll to position [2257, 0]
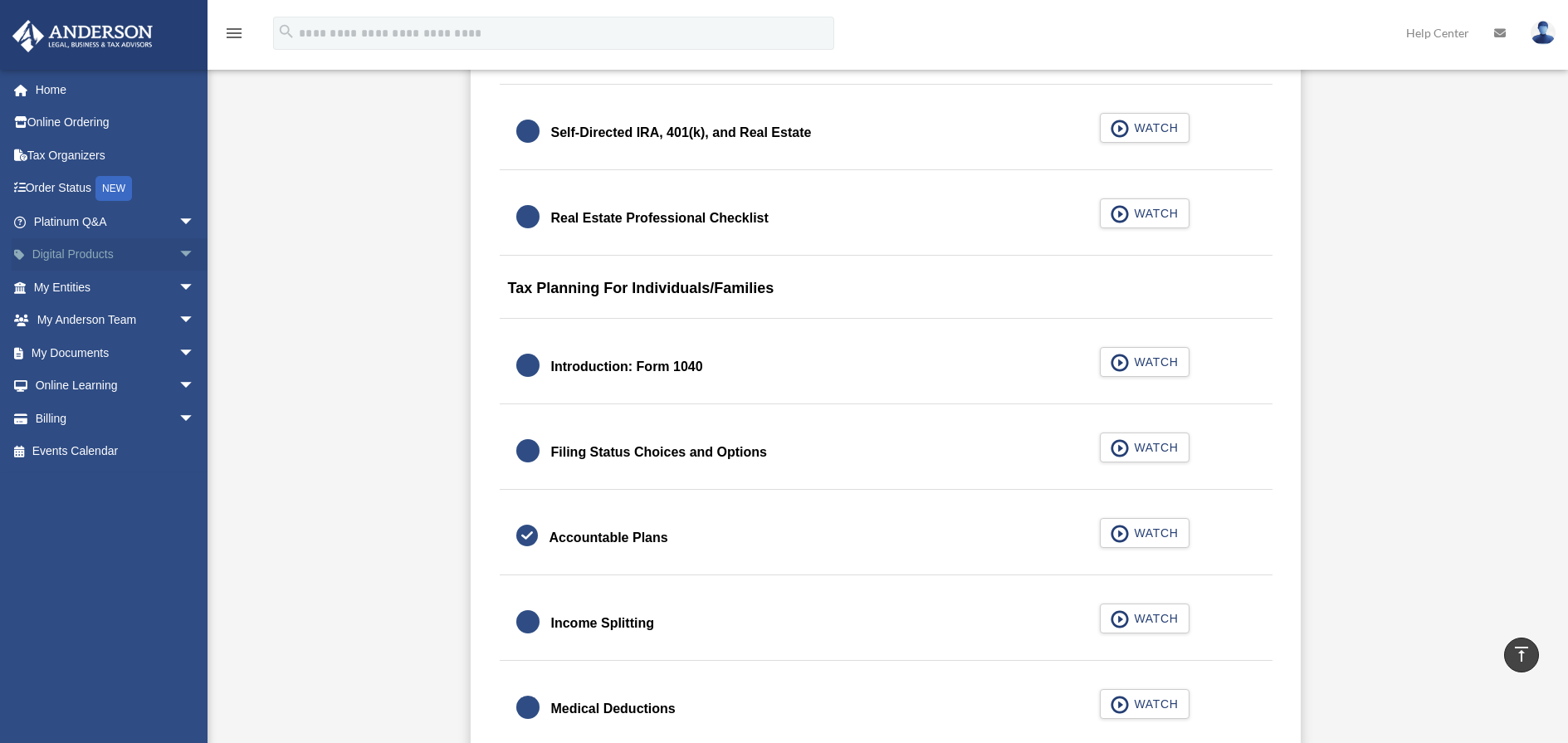
click at [178, 245] on span "arrow_drop_down" at bounding box center [195, 255] width 33 height 34
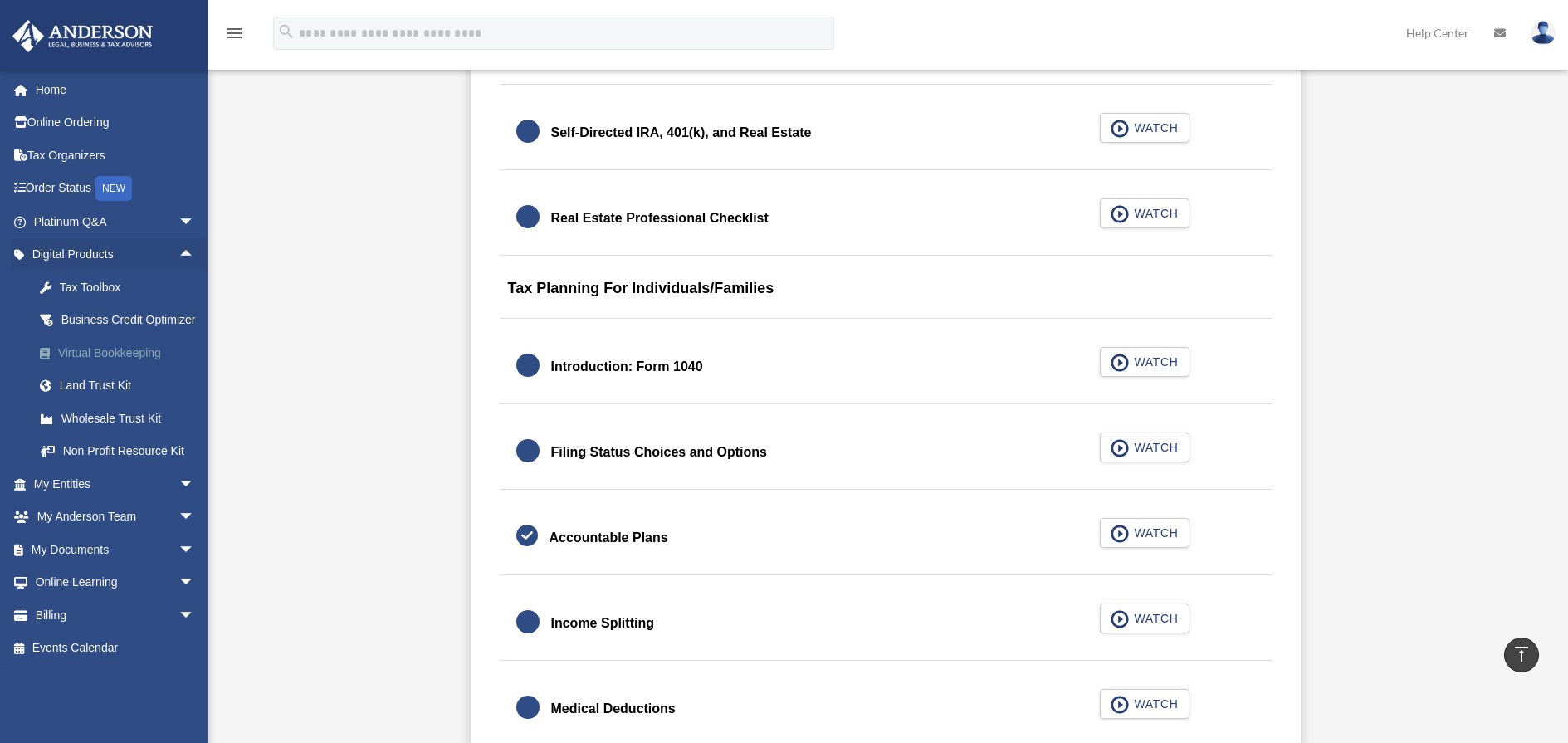
click at [118, 364] on div "Virtual Bookkeeping" at bounding box center [128, 353] width 141 height 21
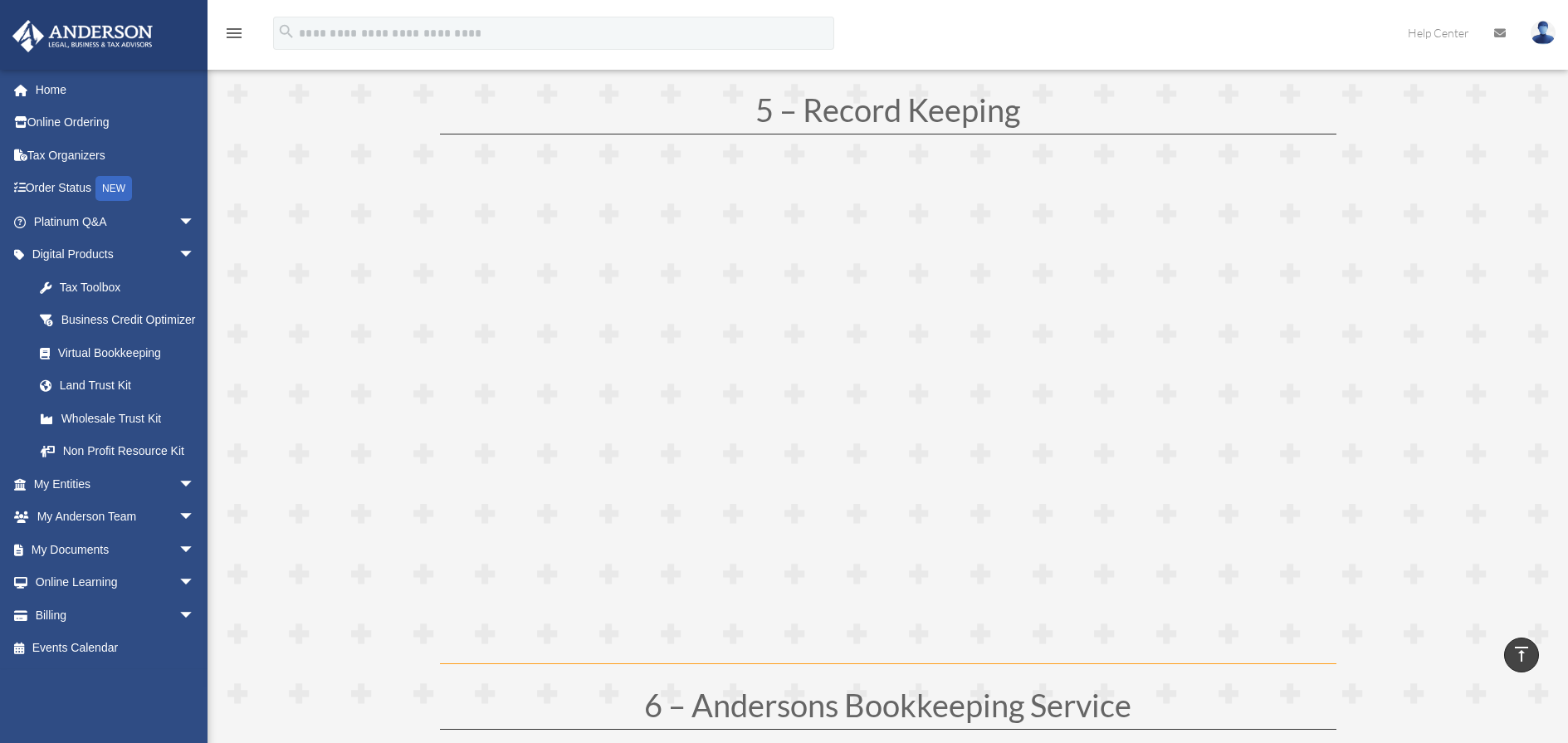
scroll to position [2625, 0]
click at [1567, 402] on html "X Get a chance to win 6 months of Platinum for free just by filling out this su…" at bounding box center [784, 287] width 1568 height 5824
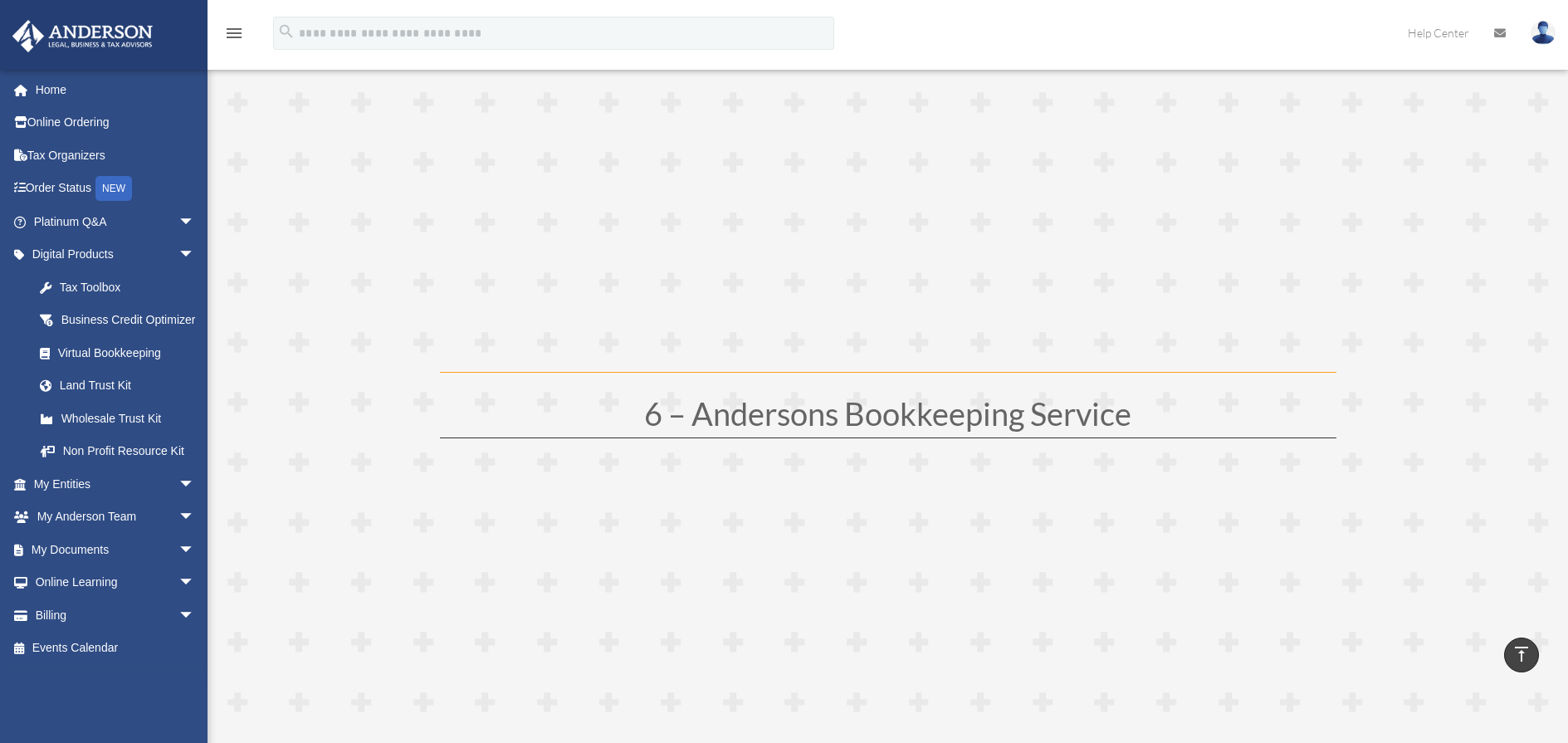
scroll to position [2903, 0]
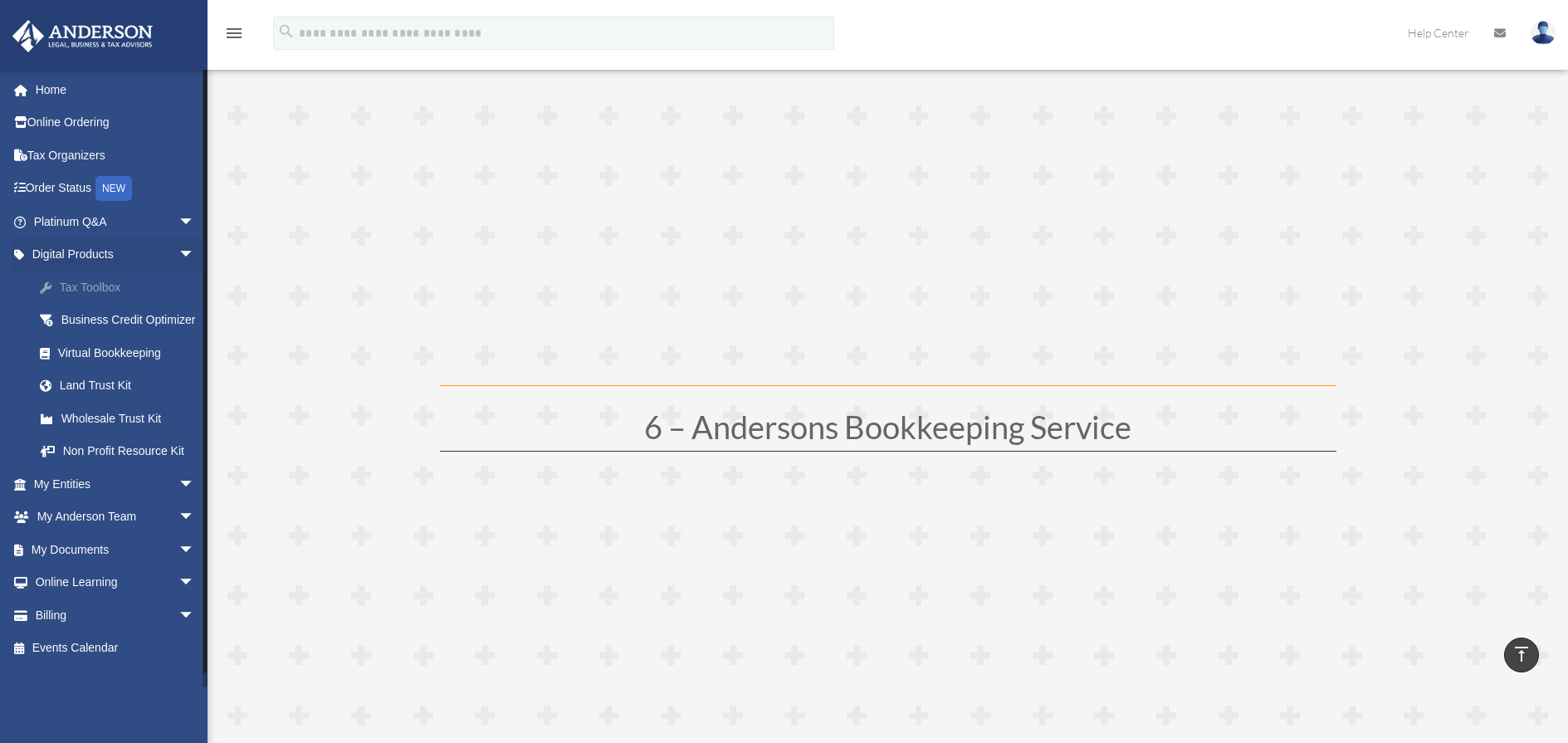
click at [129, 291] on div "Tax Toolbox" at bounding box center [128, 287] width 141 height 21
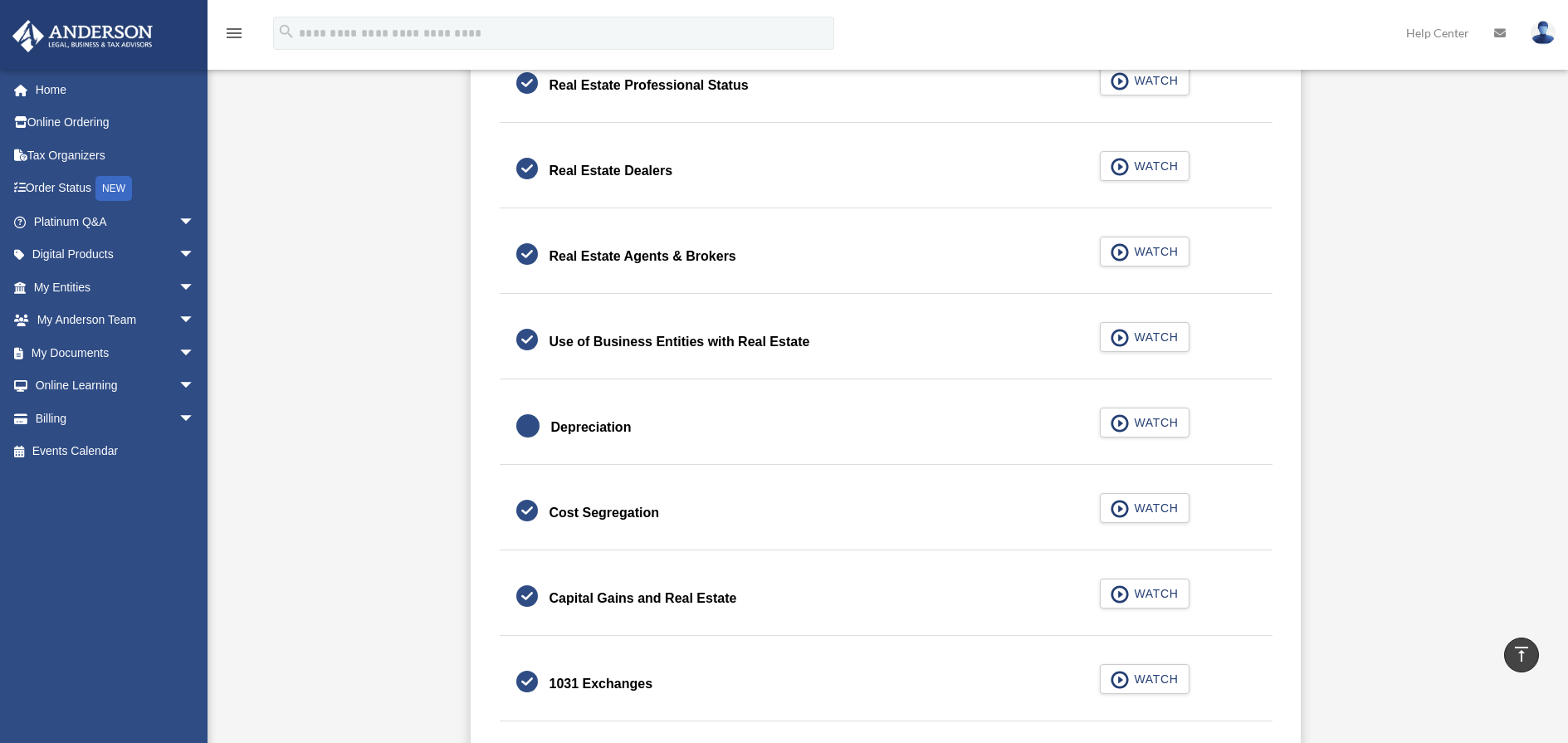
scroll to position [1459, 0]
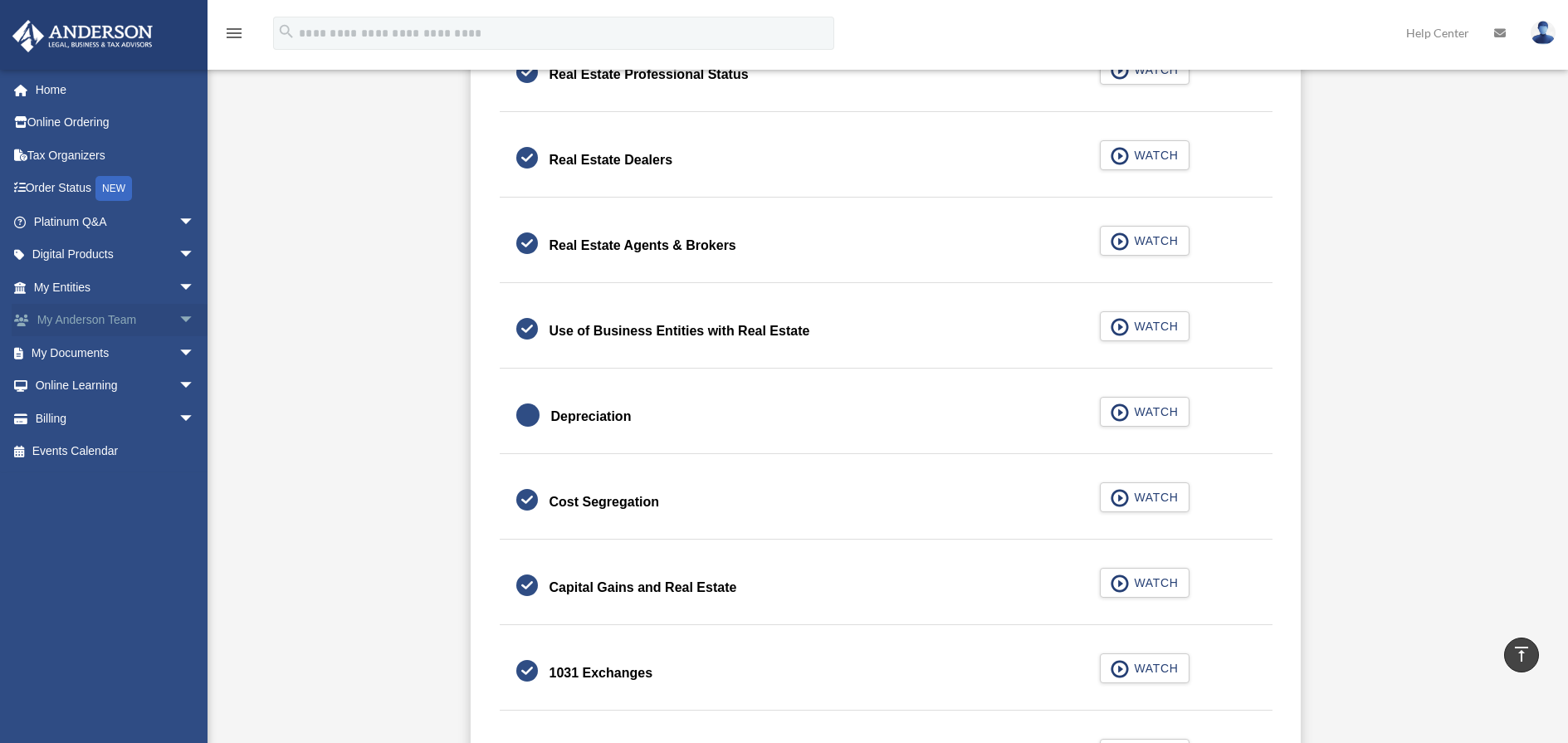
click at [178, 316] on span "arrow_drop_down" at bounding box center [195, 321] width 33 height 34
click at [144, 354] on link "My Anderson Team" at bounding box center [122, 353] width 197 height 33
